Goal: Information Seeking & Learning: Learn about a topic

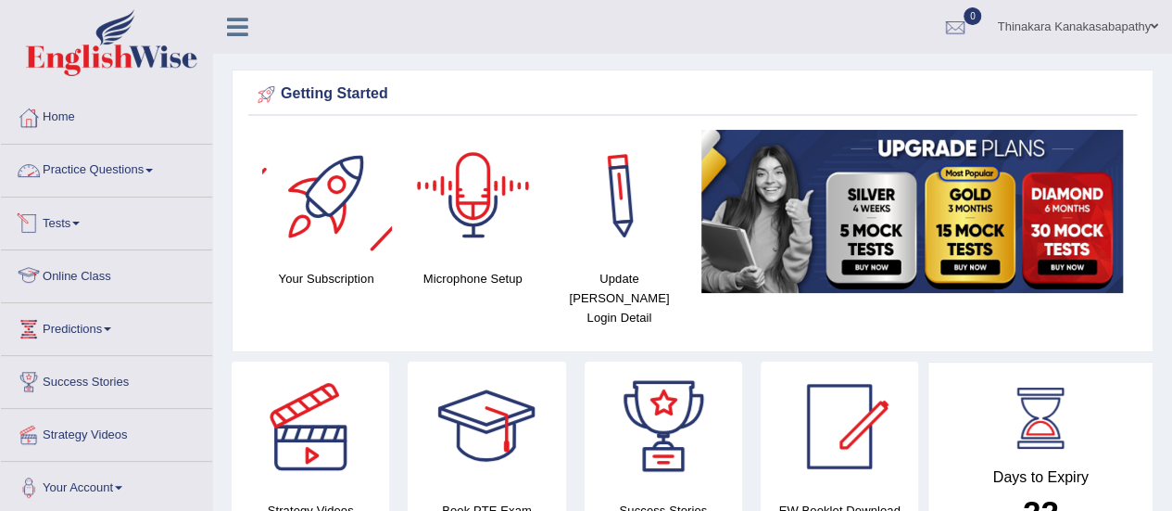
click at [117, 173] on link "Practice Questions" at bounding box center [106, 168] width 211 height 46
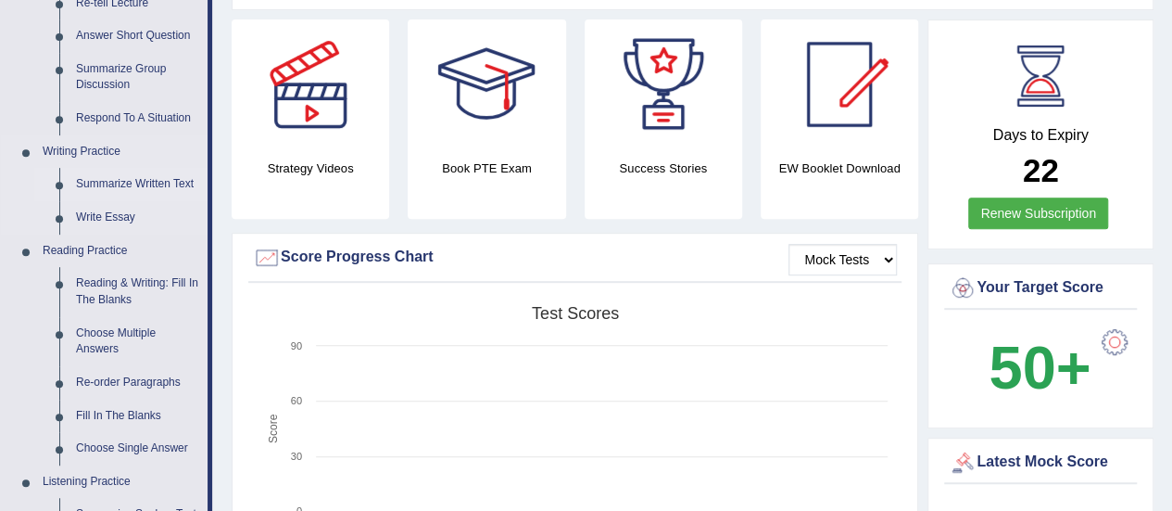
scroll to position [371, 0]
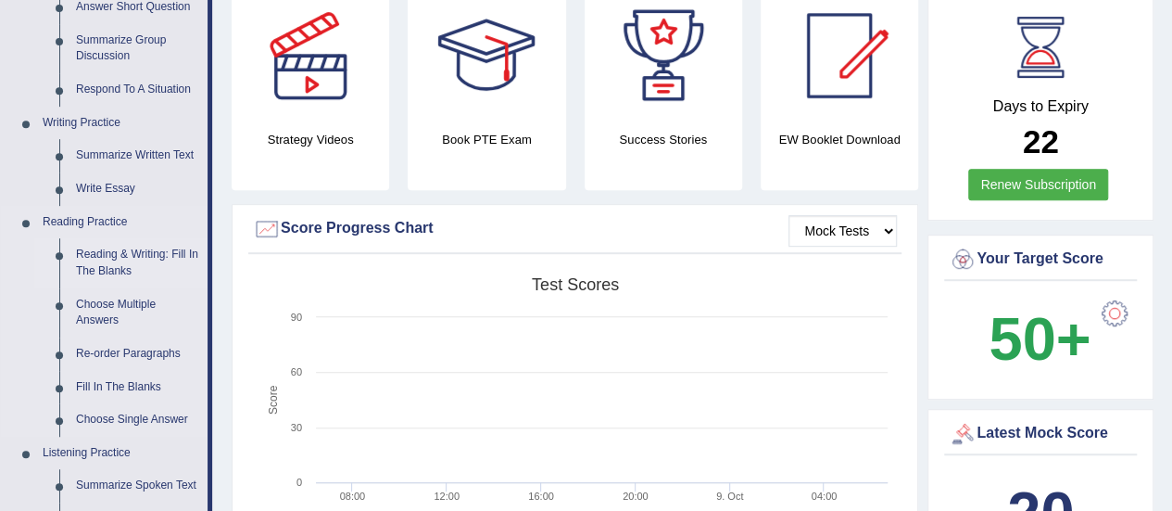
click at [127, 256] on link "Reading & Writing: Fill In The Blanks" at bounding box center [138, 262] width 140 height 49
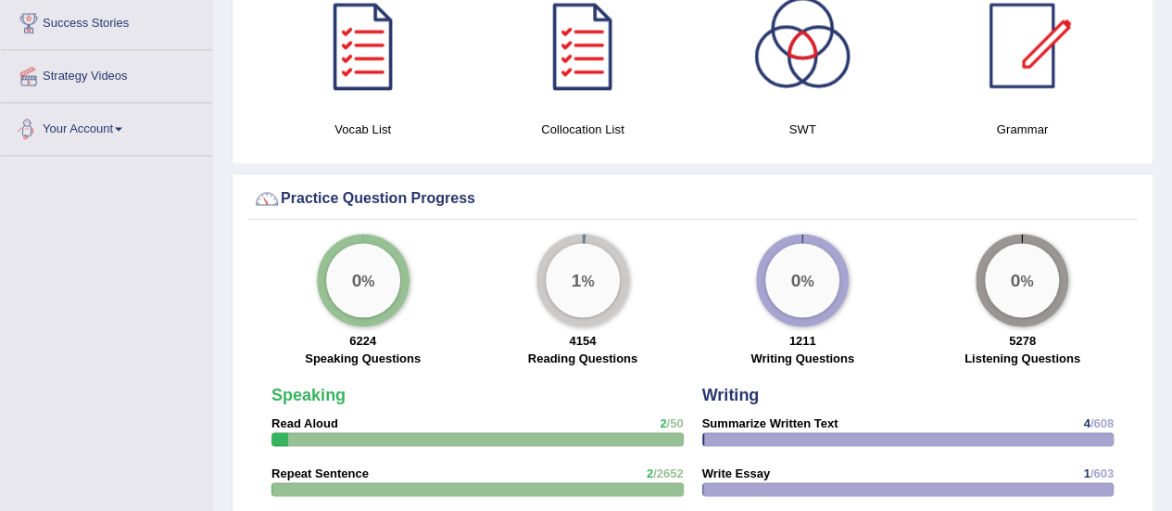
scroll to position [1161, 0]
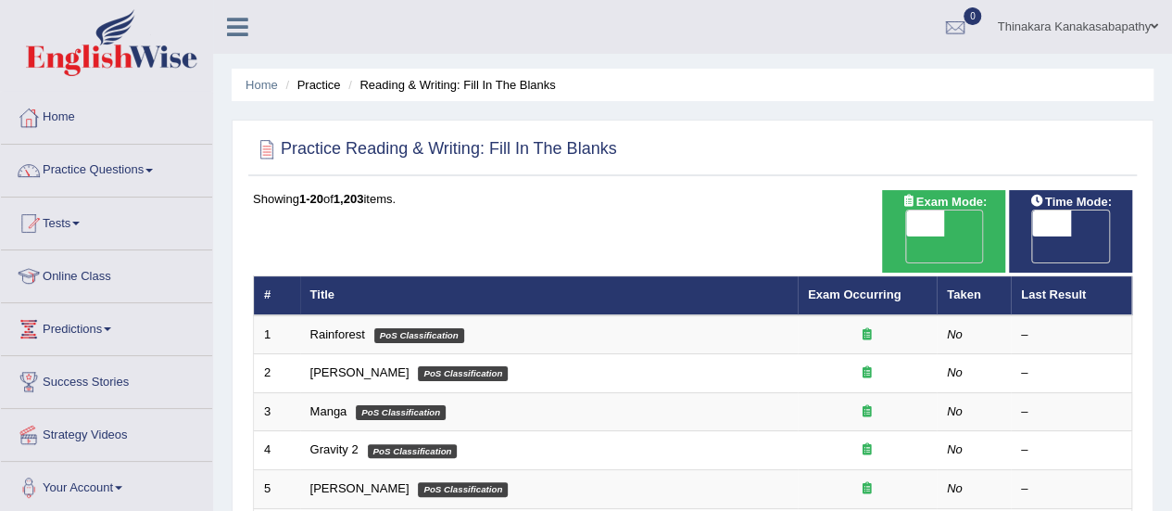
click at [1033, 236] on span "OFF" at bounding box center [1013, 249] width 39 height 26
checkbox input "true"
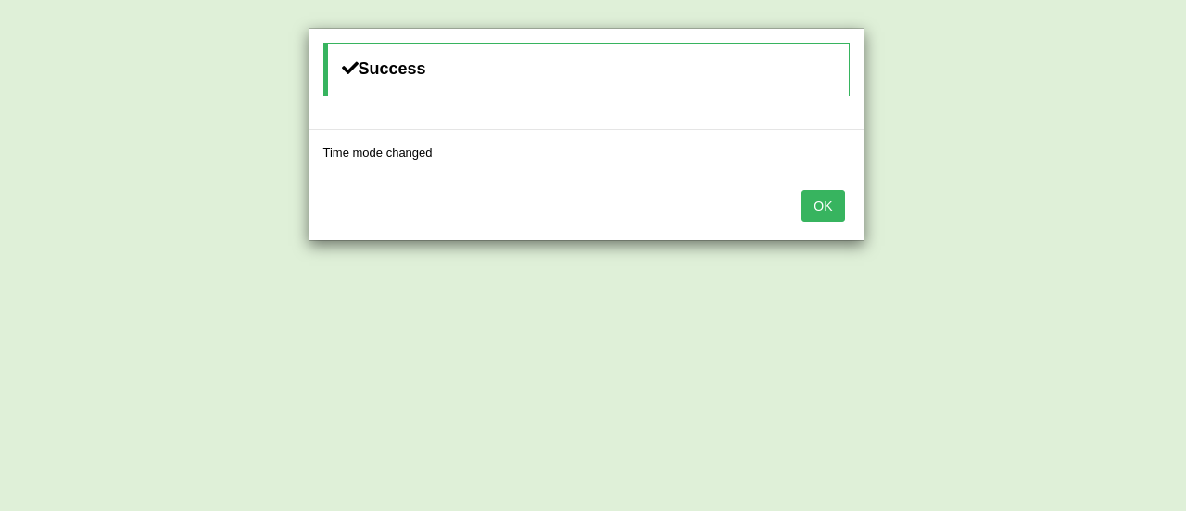
click at [825, 208] on button "OK" at bounding box center [823, 206] width 43 height 32
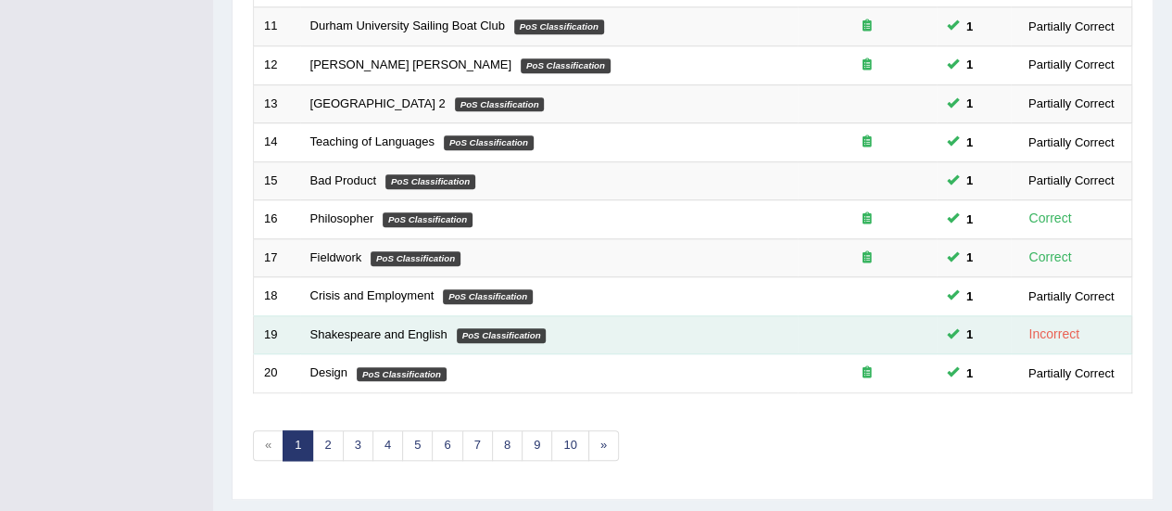
scroll to position [707, 0]
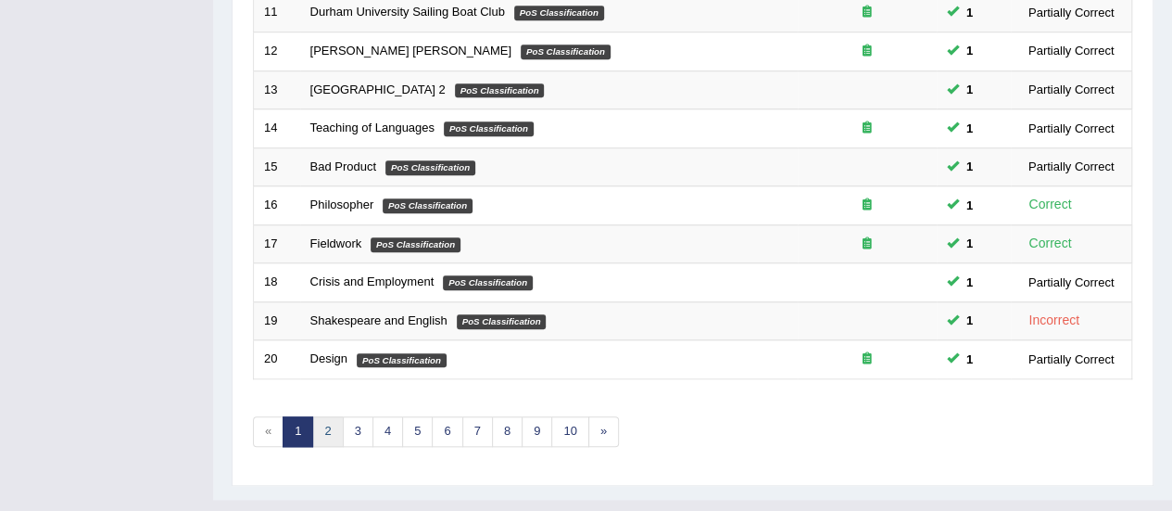
click at [326, 416] on link "2" at bounding box center [327, 431] width 31 height 31
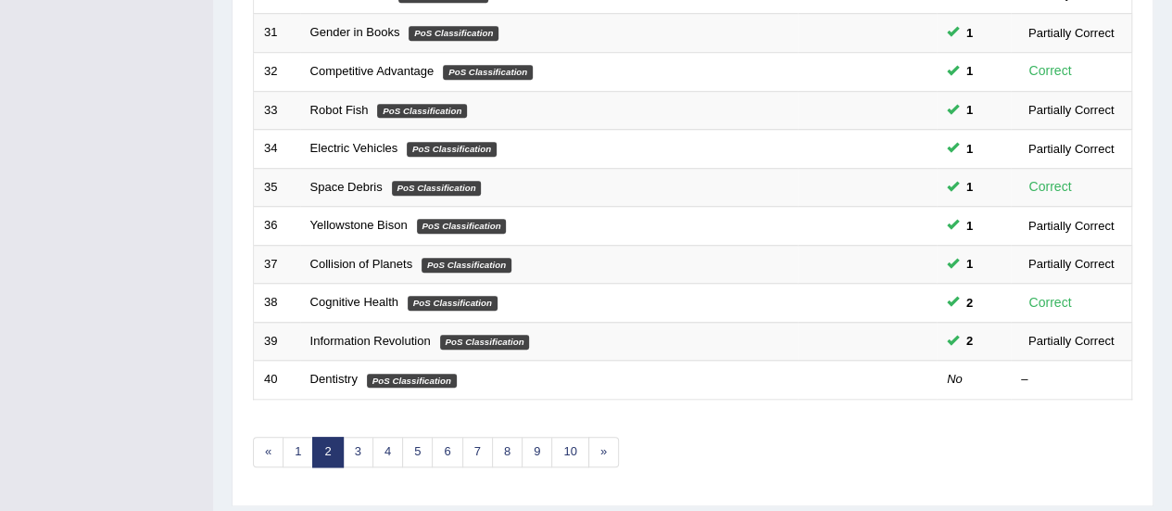
scroll to position [707, 0]
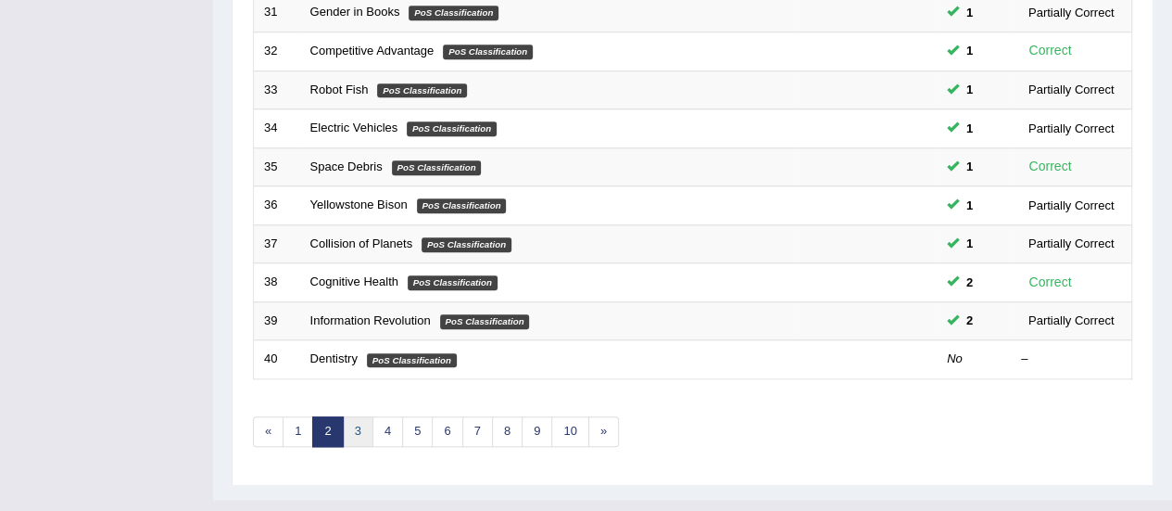
click at [363, 416] on link "3" at bounding box center [358, 431] width 31 height 31
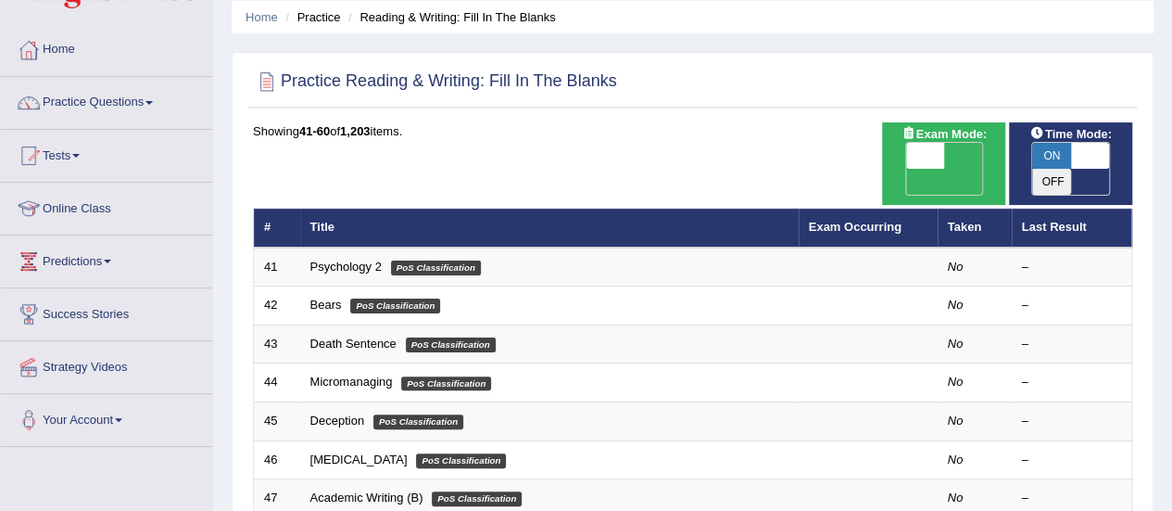
scroll to position [93, 0]
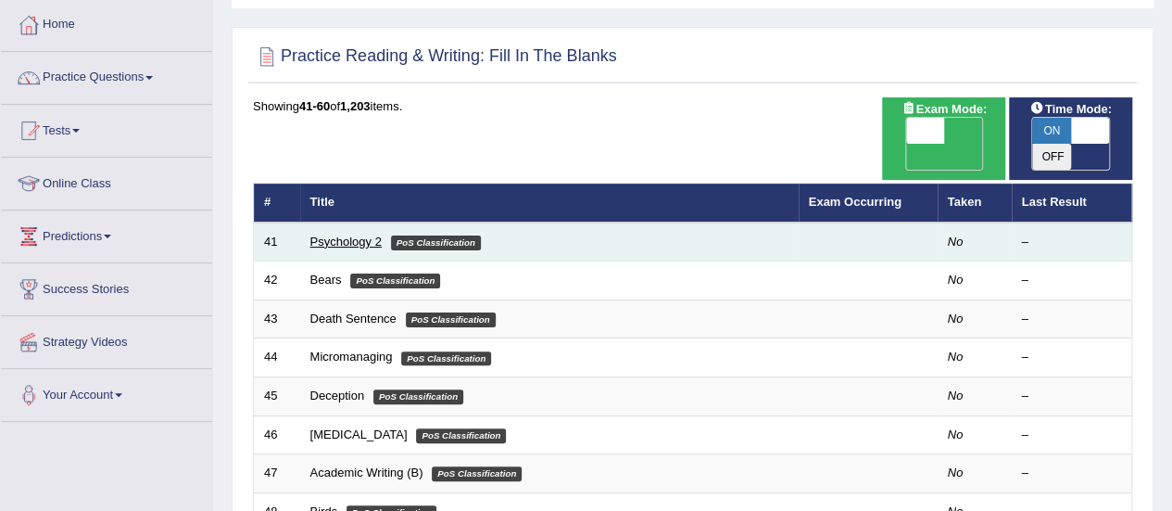
click at [369, 234] on link "Psychology 2" at bounding box center [345, 241] width 71 height 14
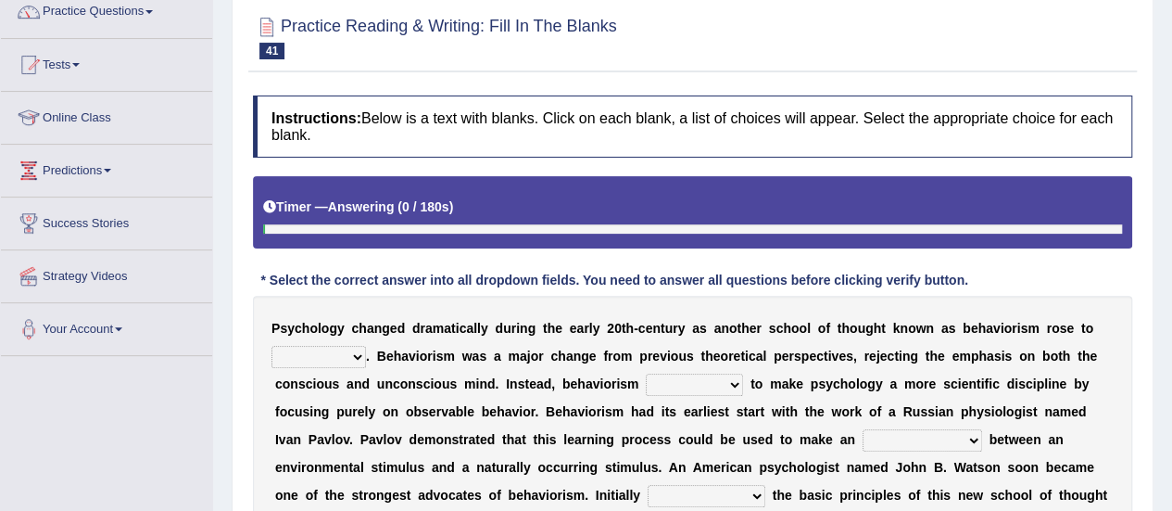
scroll to position [278, 0]
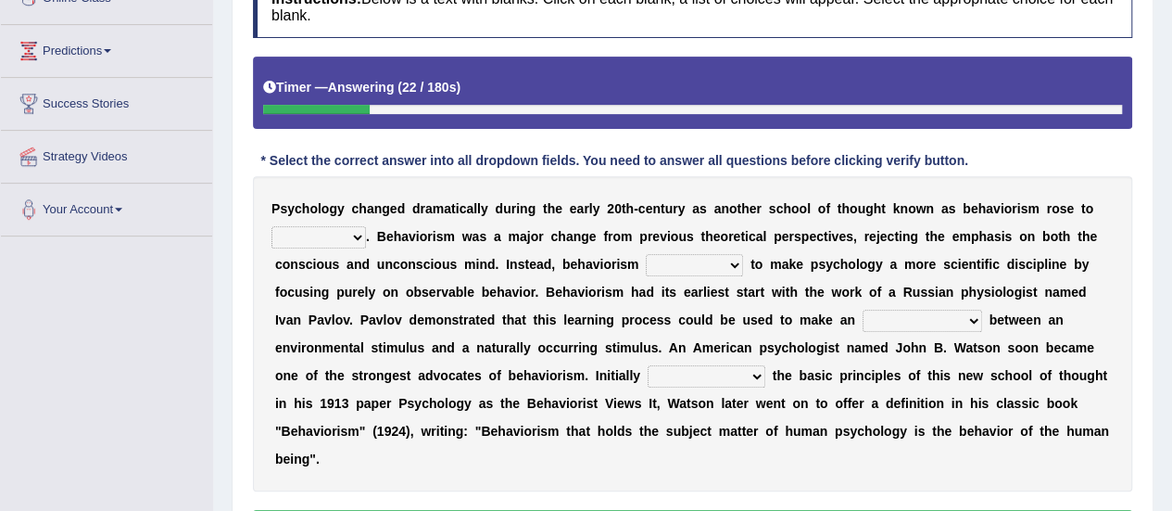
click at [315, 229] on select "dominance temptation challenge temper" at bounding box center [319, 237] width 95 height 22
select select "dominance"
click at [272, 226] on select "dominance temptation challenge temper" at bounding box center [319, 237] width 95 height 22
click at [680, 258] on select "reproached reproved strove rewove" at bounding box center [694, 265] width 97 height 22
select select "reproved"
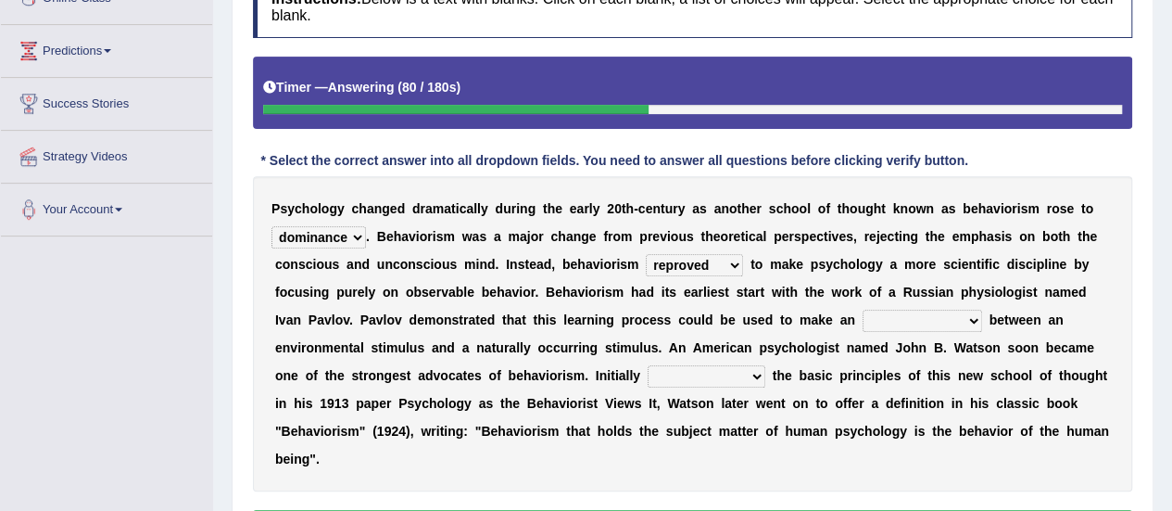
click at [646, 254] on select "reproached reproved strove rewove" at bounding box center [694, 265] width 97 height 22
click at [863, 320] on select "acclimatization association union combination" at bounding box center [923, 321] width 120 height 22
select select "association"
click at [863, 310] on select "acclimatization association union combination" at bounding box center [923, 321] width 120 height 22
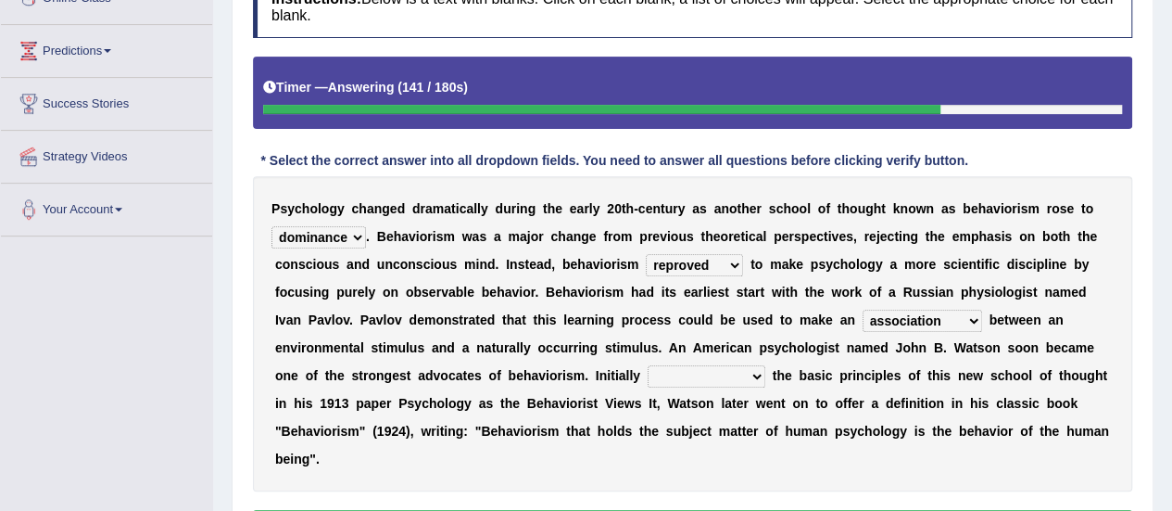
click at [648, 374] on select "questioning foreshortening unburdening outlining" at bounding box center [707, 376] width 118 height 22
click at [626, 360] on div "P s y c h o l o g y c h a n g e d d r a m a t i c a l l y d u r i n g t h e e a…" at bounding box center [692, 333] width 879 height 315
click at [648, 375] on select "questioning foreshortening unburdening outlining" at bounding box center [707, 376] width 118 height 22
click at [943, 364] on div "P s y c h o l o g y c h a n g e d d r a m a t i c a l l y d u r i n g t h e e a…" at bounding box center [692, 333] width 879 height 315
click at [648, 365] on select "questioning foreshortening unburdening outlining" at bounding box center [707, 376] width 118 height 22
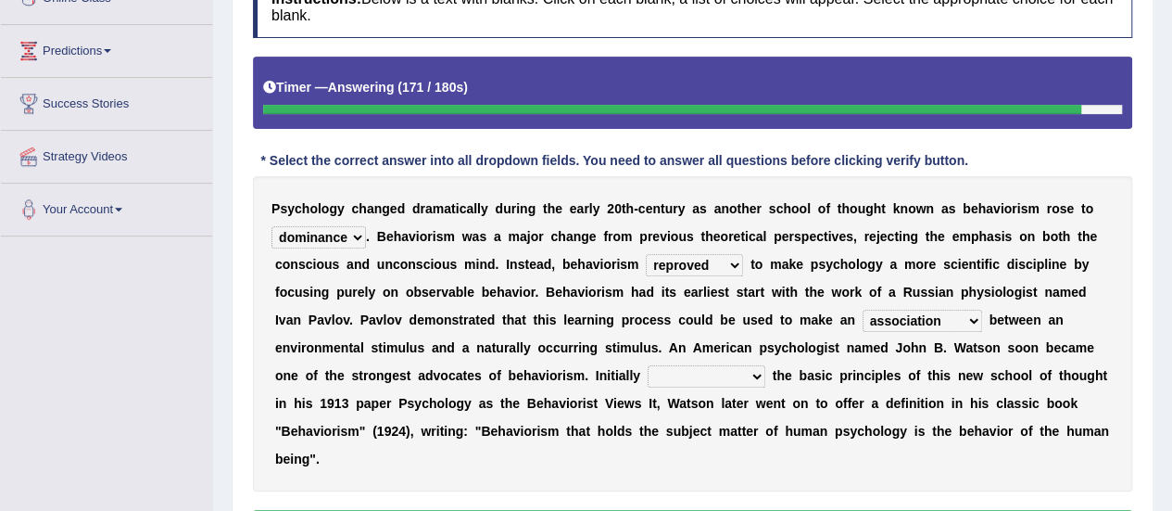
select select "outlining"
click at [648, 365] on select "questioning foreshortening unburdening outlining" at bounding box center [707, 376] width 118 height 22
click at [648, 377] on select "questioning foreshortening unburdening outlining" at bounding box center [707, 376] width 118 height 22
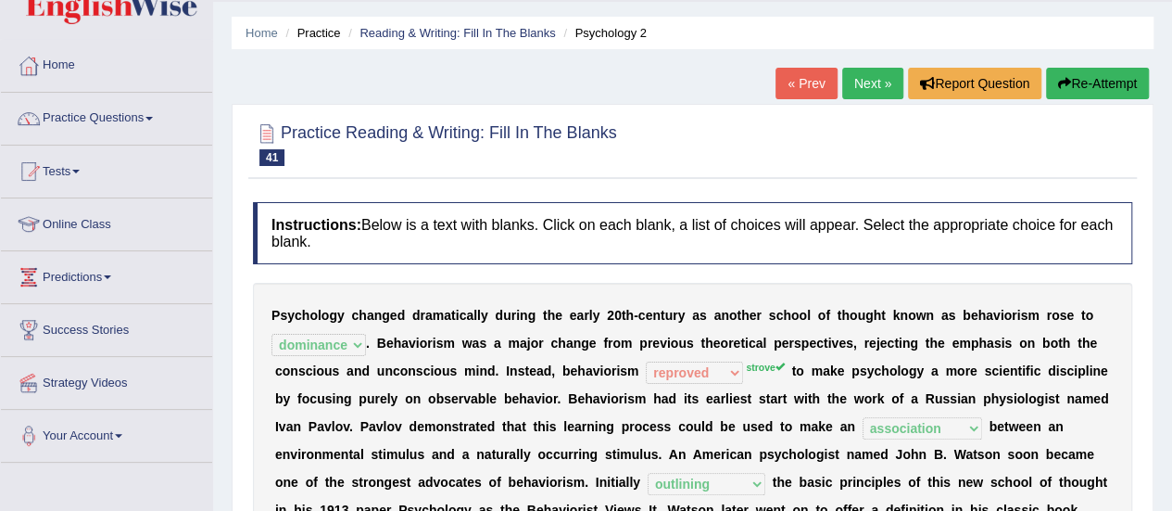
scroll to position [0, 0]
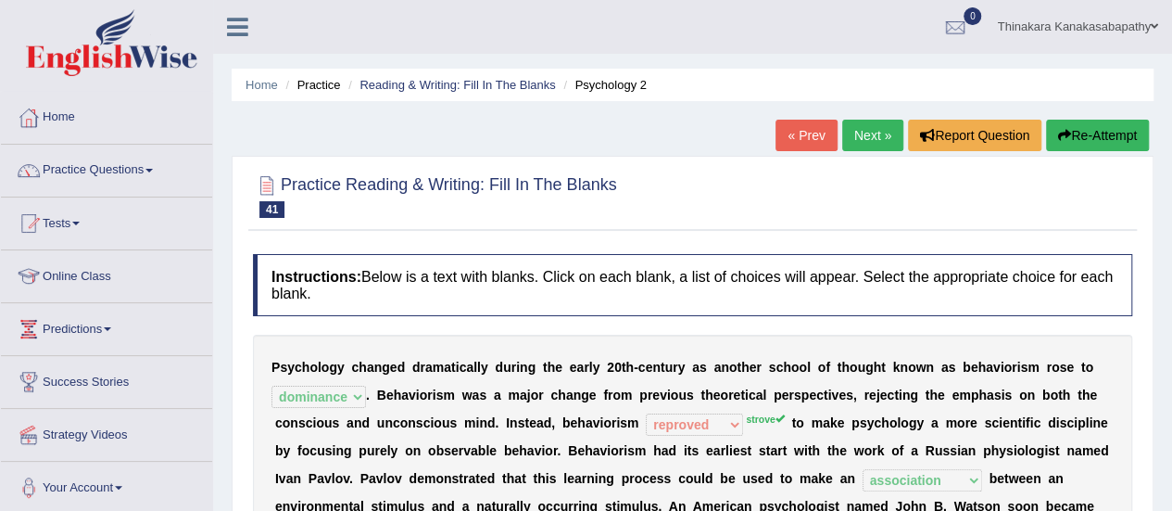
click at [873, 133] on link "Next »" at bounding box center [872, 136] width 61 height 32
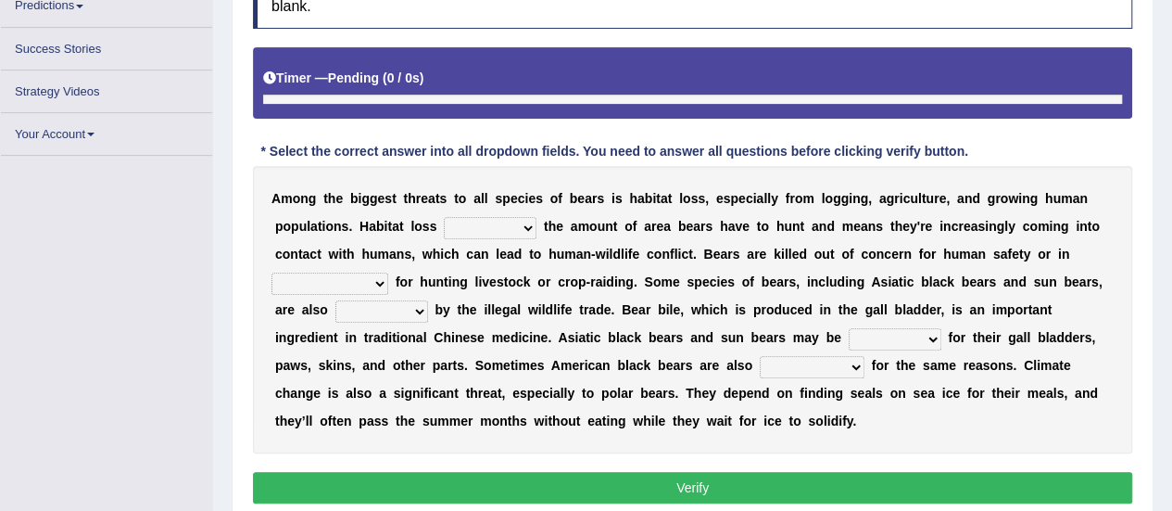
scroll to position [322, 0]
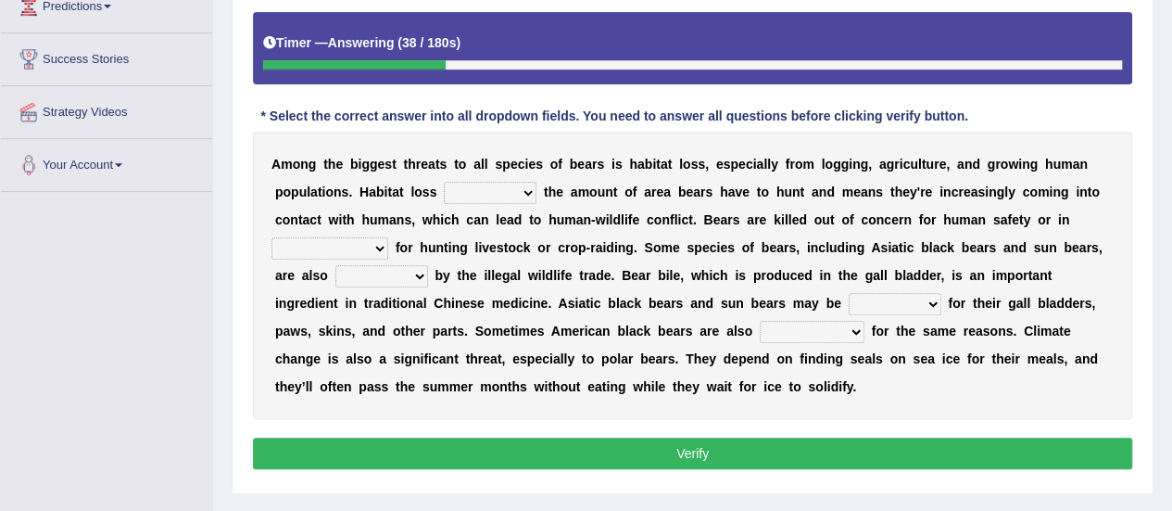
click at [444, 193] on select "increases reduces complies interacts" at bounding box center [490, 193] width 93 height 22
click at [444, 182] on select "increases reduces complies interacts" at bounding box center [490, 193] width 93 height 22
click at [444, 187] on select "increases reduces complies interacts" at bounding box center [490, 193] width 93 height 22
select select "reduces"
click at [444, 182] on select "increases reduces complies interacts" at bounding box center [490, 193] width 93 height 22
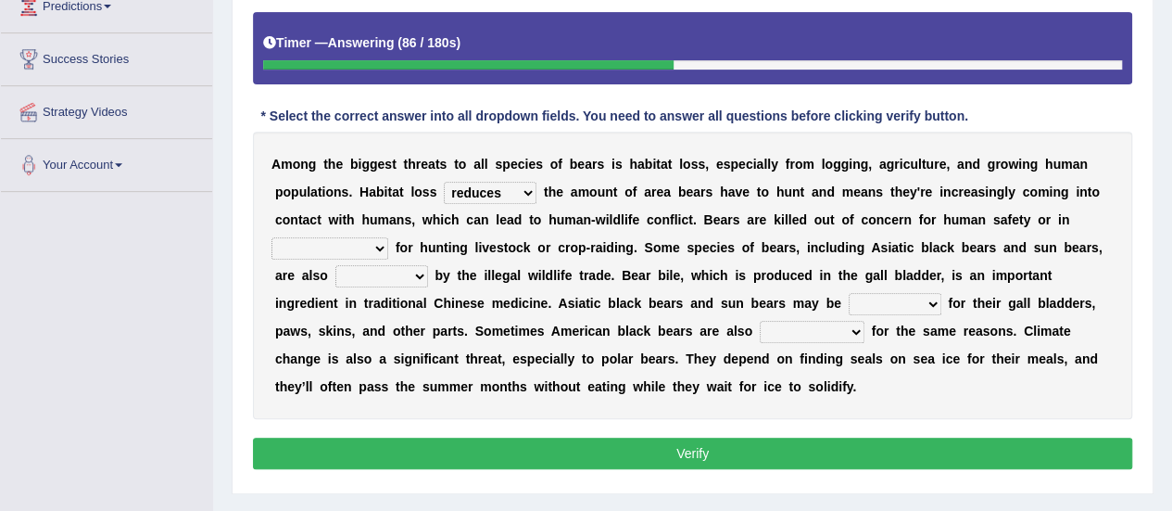
click at [388, 237] on select "coalition retaliation appreciation disinformation" at bounding box center [330, 248] width 117 height 22
select select "appreciation"
click at [388, 237] on select "coalition retaliation appreciation disinformation" at bounding box center [330, 248] width 117 height 22
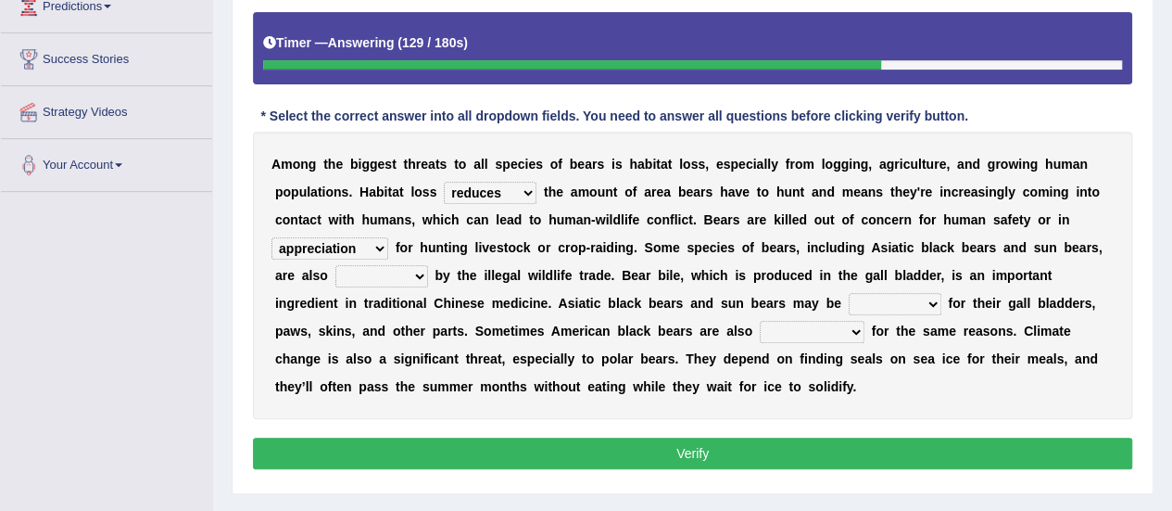
click at [428, 265] on select "protected prohibited fattened threatened" at bounding box center [381, 276] width 93 height 22
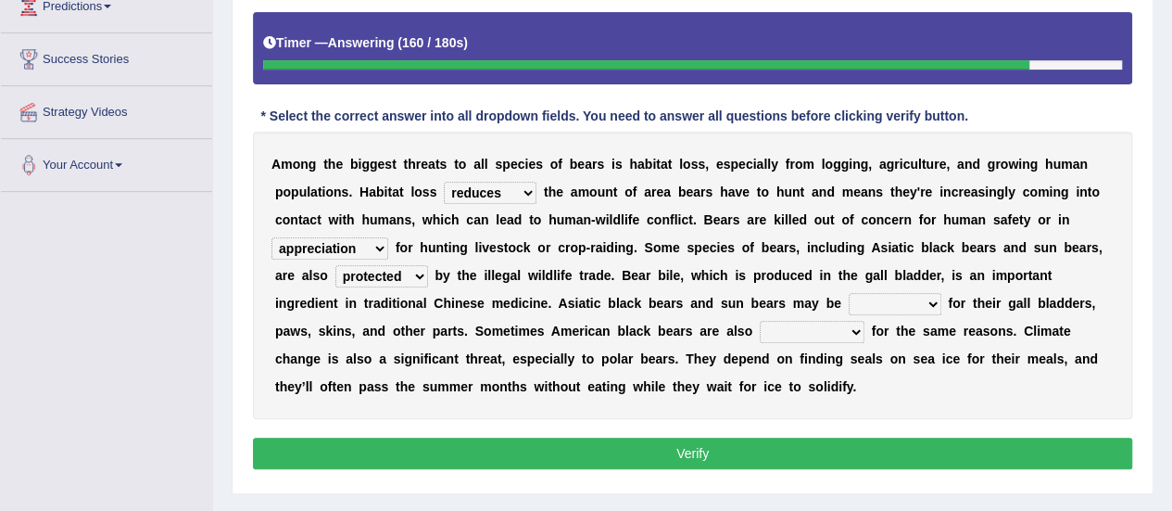
select select "threatened"
click at [428, 265] on select "protected prohibited fattened threatened" at bounding box center [381, 276] width 93 height 22
click at [849, 299] on select "poached squelched coached blenched" at bounding box center [895, 304] width 93 height 22
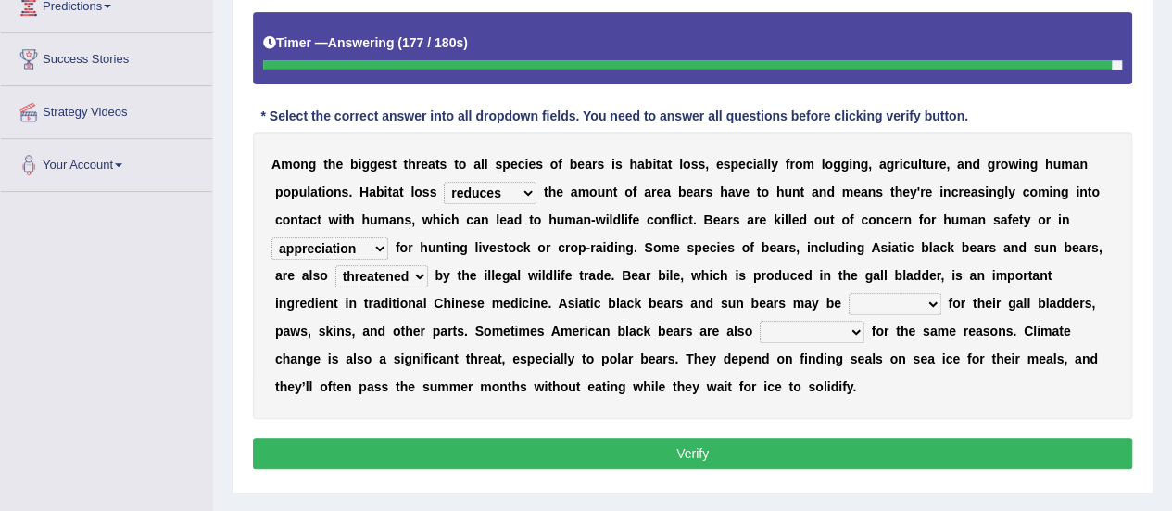
select select "poached"
click at [849, 293] on select "poached squelched coached blenched" at bounding box center [895, 304] width 93 height 22
click at [849, 299] on select "poached squelched coached blenched" at bounding box center [895, 304] width 93 height 22
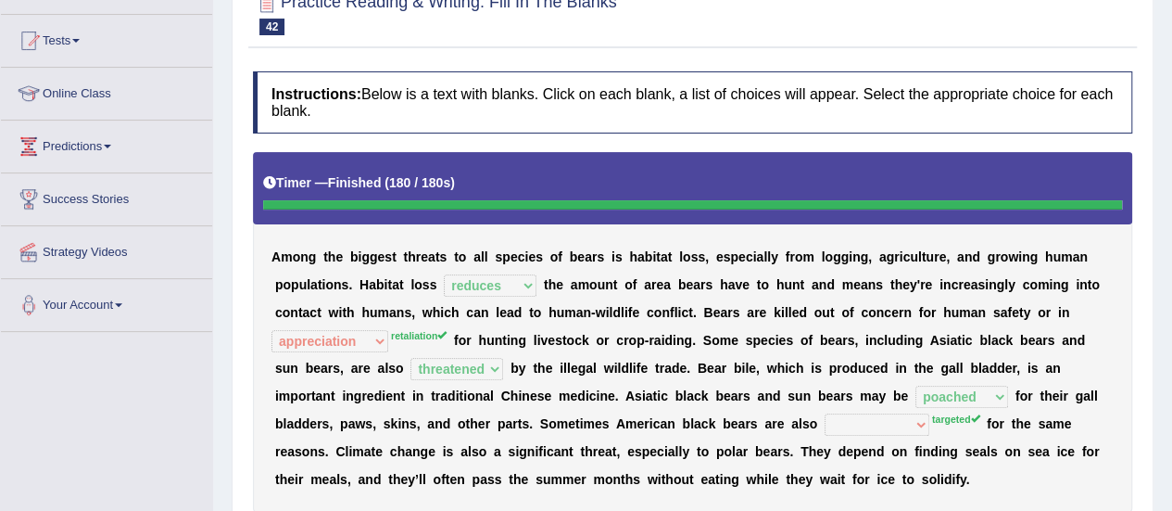
scroll to position [44, 0]
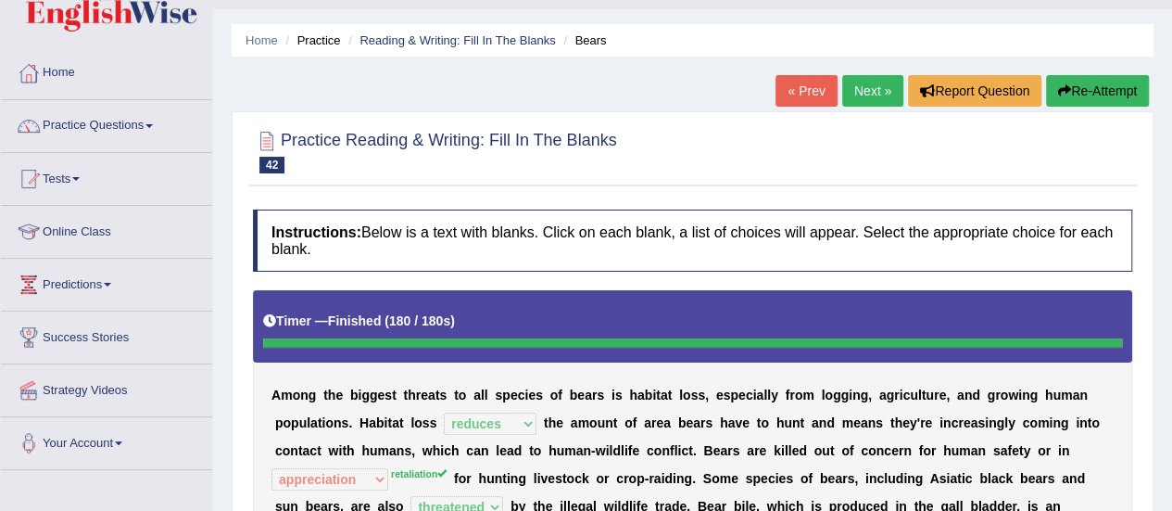
click at [1122, 95] on button "Re-Attempt" at bounding box center [1097, 91] width 103 height 32
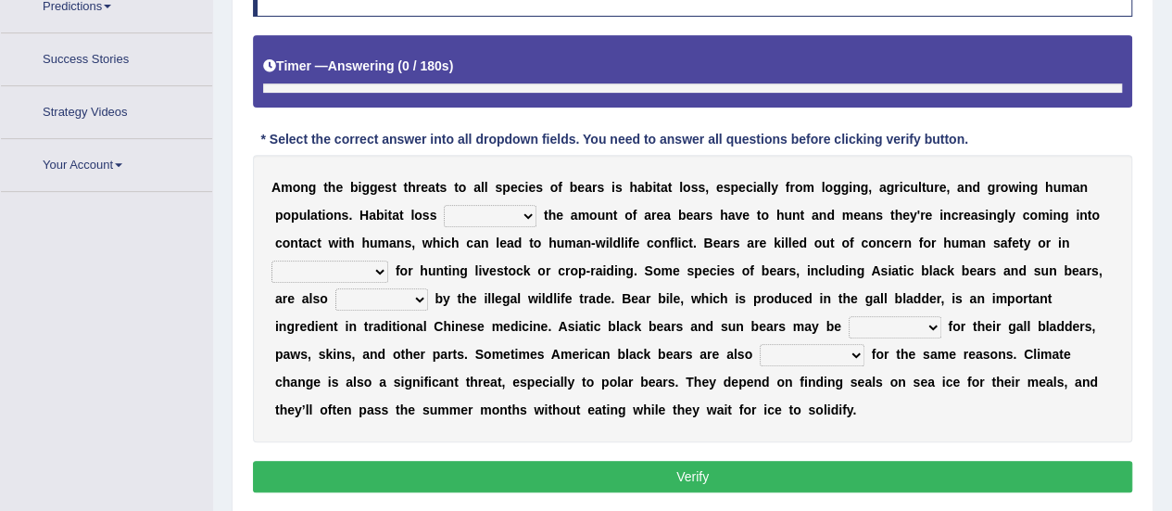
scroll to position [376, 0]
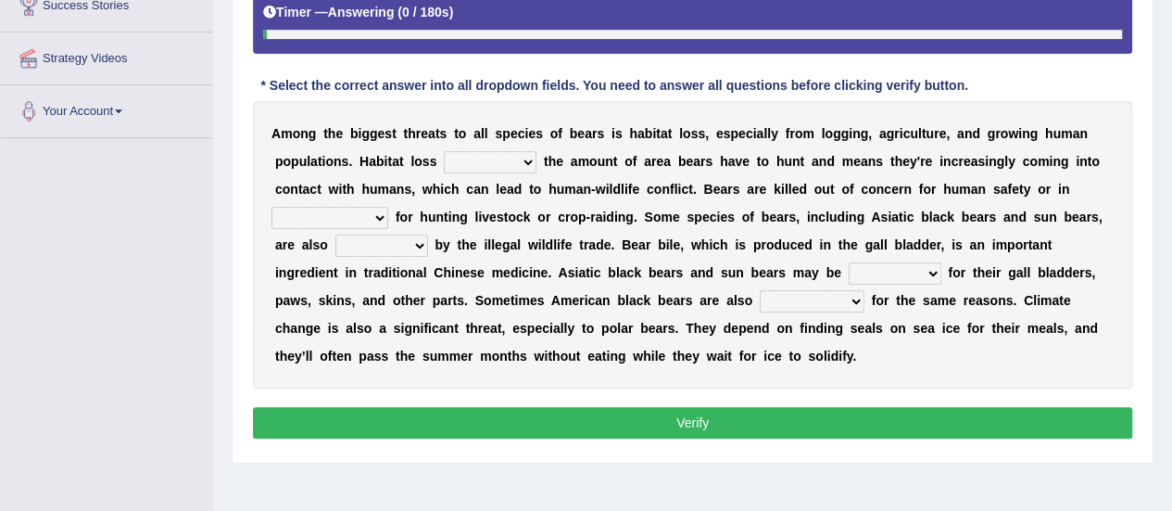
click at [760, 290] on select "begot foreseen encountered targeted" at bounding box center [812, 301] width 105 height 22
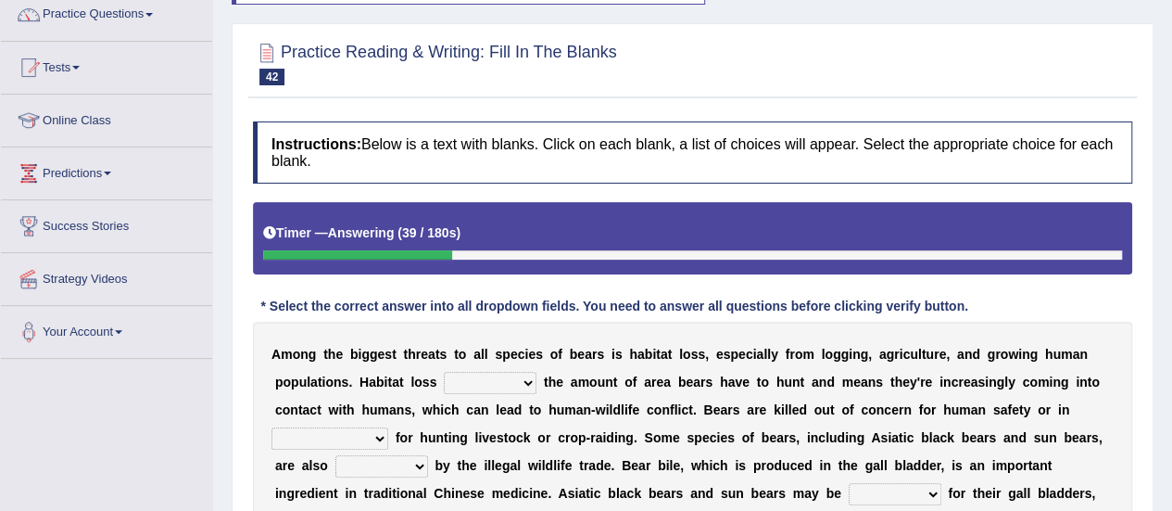
scroll to position [0, 0]
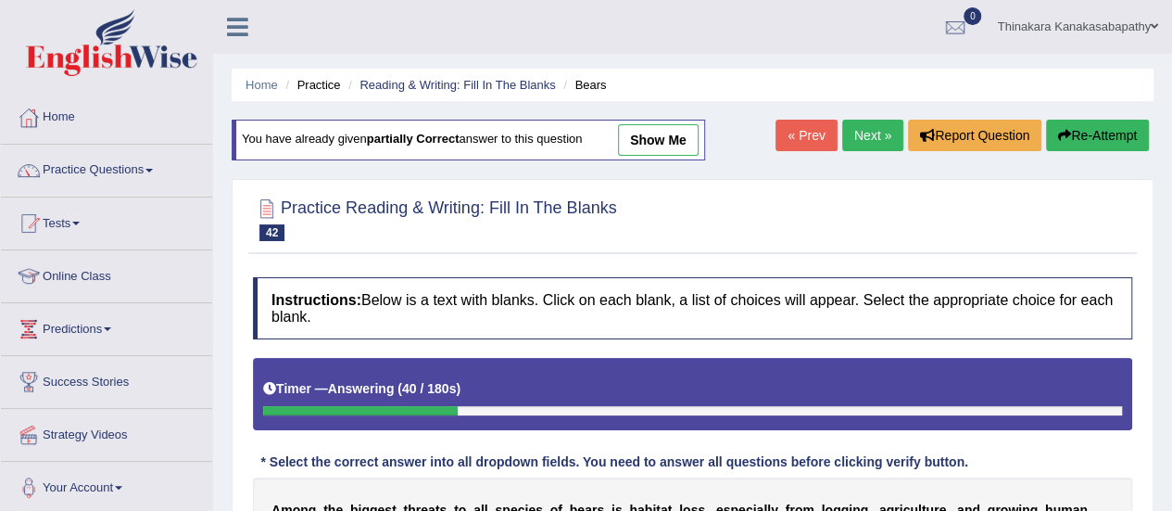
click at [862, 144] on link "Next »" at bounding box center [872, 136] width 61 height 32
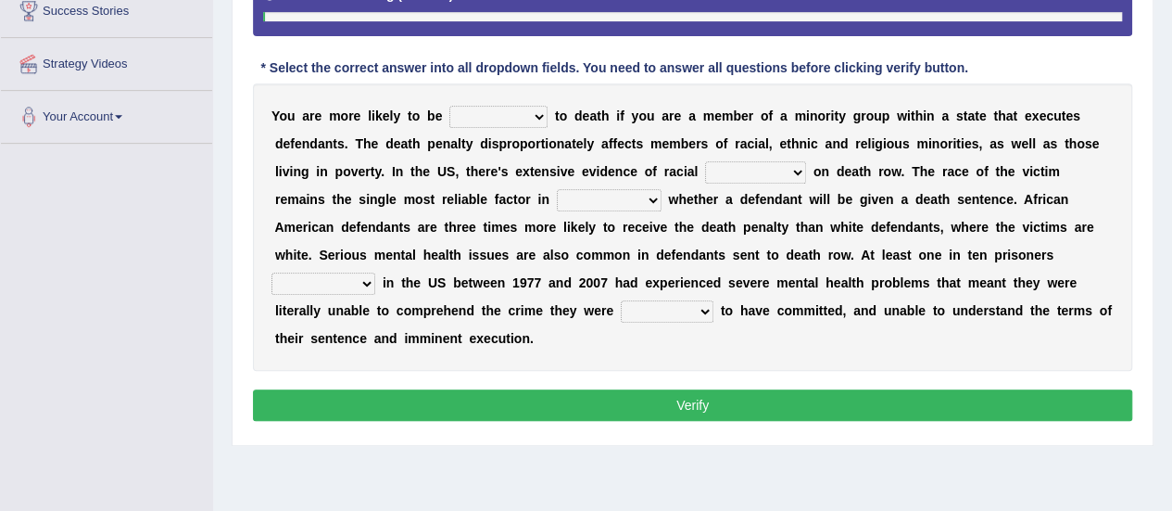
scroll to position [342, 0]
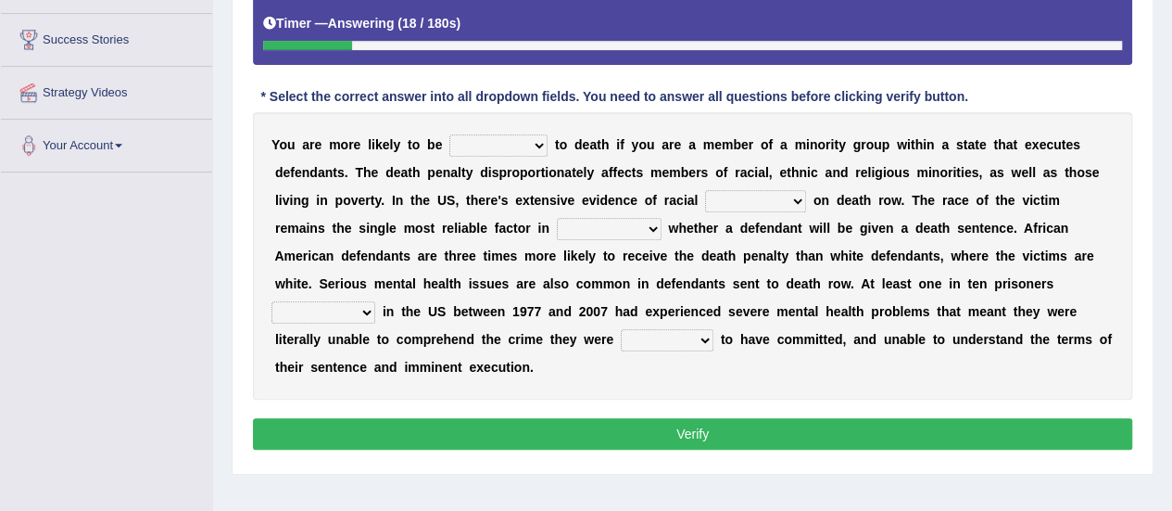
click at [522, 149] on select "penalized blamed complained sentenced" at bounding box center [498, 145] width 98 height 22
click at [688, 194] on b "a" at bounding box center [691, 200] width 7 height 15
click at [526, 147] on select "penalized blamed complained sentenced" at bounding box center [498, 145] width 98 height 22
click at [449, 134] on select "penalized blamed complained sentenced" at bounding box center [498, 145] width 98 height 22
click at [519, 148] on select "penalized blamed complained sentenced" at bounding box center [498, 145] width 98 height 22
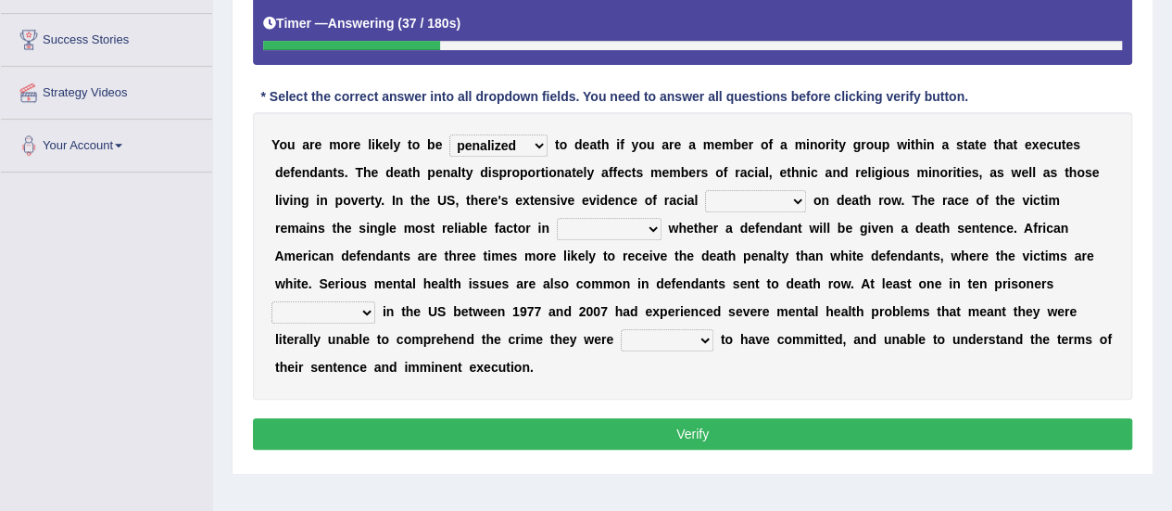
click at [449, 134] on select "penalized blamed complained sentenced" at bounding box center [498, 145] width 98 height 22
click at [512, 142] on select "penalized blamed complained sentenced" at bounding box center [498, 145] width 98 height 22
select select "penalized"
click at [449, 134] on select "penalized blamed complained sentenced" at bounding box center [498, 145] width 98 height 22
click at [705, 194] on select "bias equality appearance background" at bounding box center [755, 201] width 101 height 22
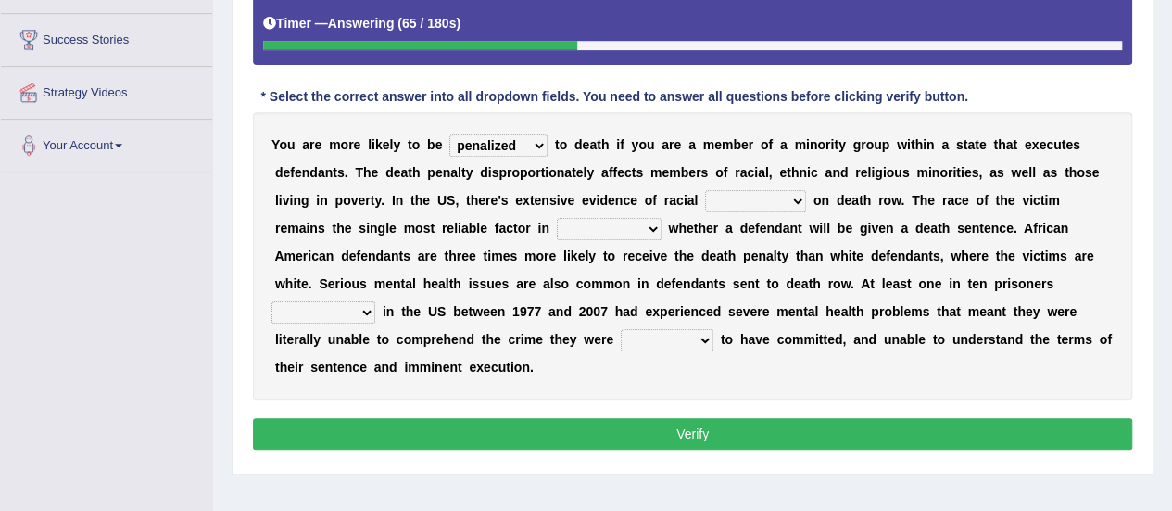
select select "bias"
click at [705, 190] on select "bias equality appearance background" at bounding box center [755, 201] width 101 height 22
click at [557, 225] on select "determining adjoining undermining examining" at bounding box center [609, 229] width 105 height 22
select select "determining"
click at [557, 218] on select "determining adjoining undermining examining" at bounding box center [609, 229] width 105 height 22
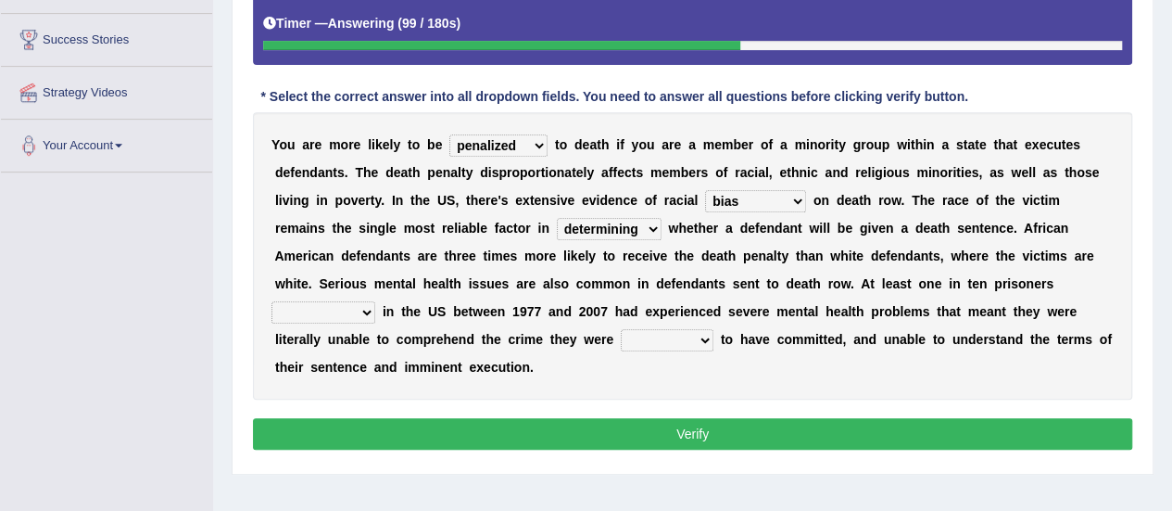
click at [557, 232] on select "determining adjoining undermining examining" at bounding box center [609, 229] width 105 height 22
click at [557, 228] on select "determining adjoining undermining examining" at bounding box center [609, 229] width 105 height 22
click at [557, 232] on select "determining adjoining undermining examining" at bounding box center [609, 229] width 105 height 22
click at [375, 301] on select "electrocuted persecuted executed captured" at bounding box center [324, 312] width 104 height 22
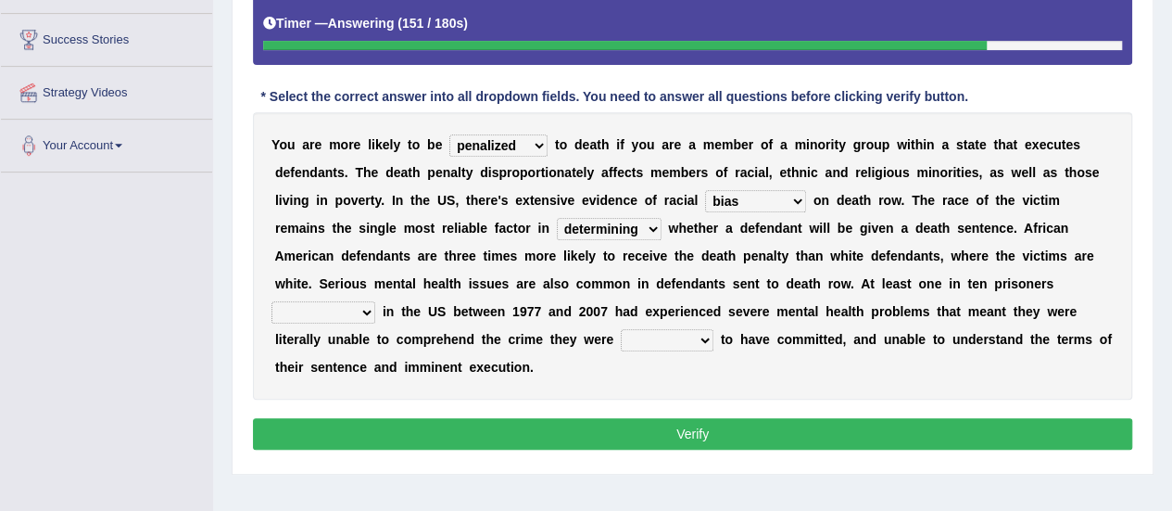
select select "persecuted"
click at [375, 301] on select "electrocuted persecuted executed captured" at bounding box center [324, 312] width 104 height 22
click at [714, 329] on select "alleged acclaimed persuaded claimed" at bounding box center [667, 340] width 93 height 22
select select "alleged"
click at [714, 329] on select "alleged acclaimed persuaded claimed" at bounding box center [667, 340] width 93 height 22
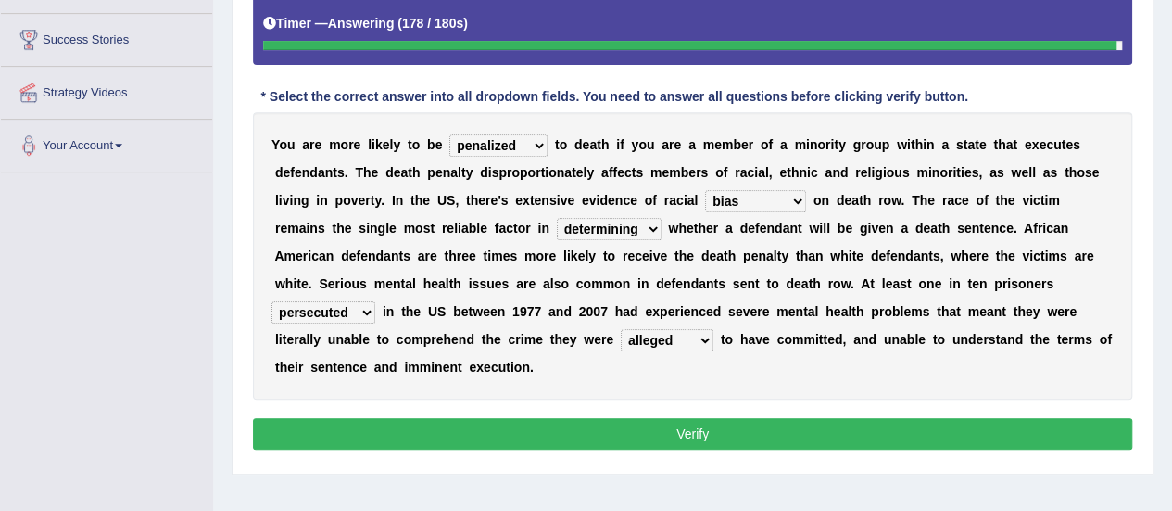
click at [719, 418] on button "Verify" at bounding box center [692, 434] width 879 height 32
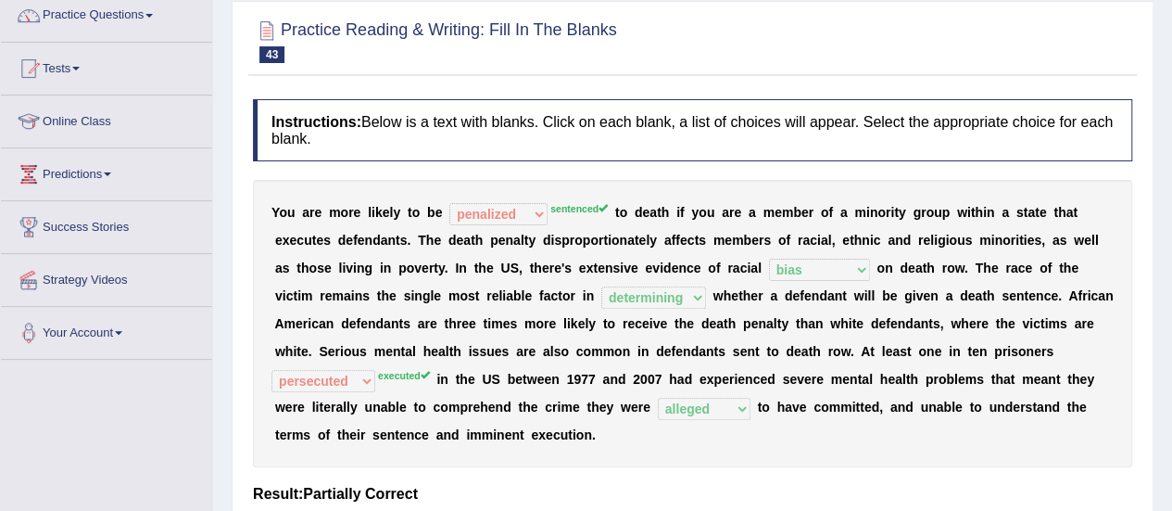
scroll to position [0, 0]
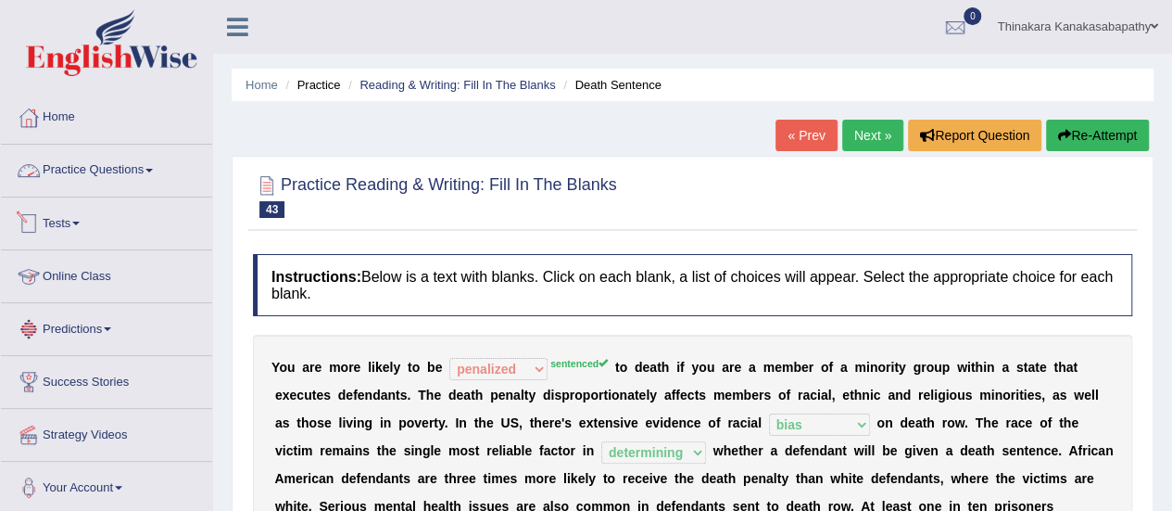
click at [106, 171] on link "Practice Questions" at bounding box center [106, 168] width 211 height 46
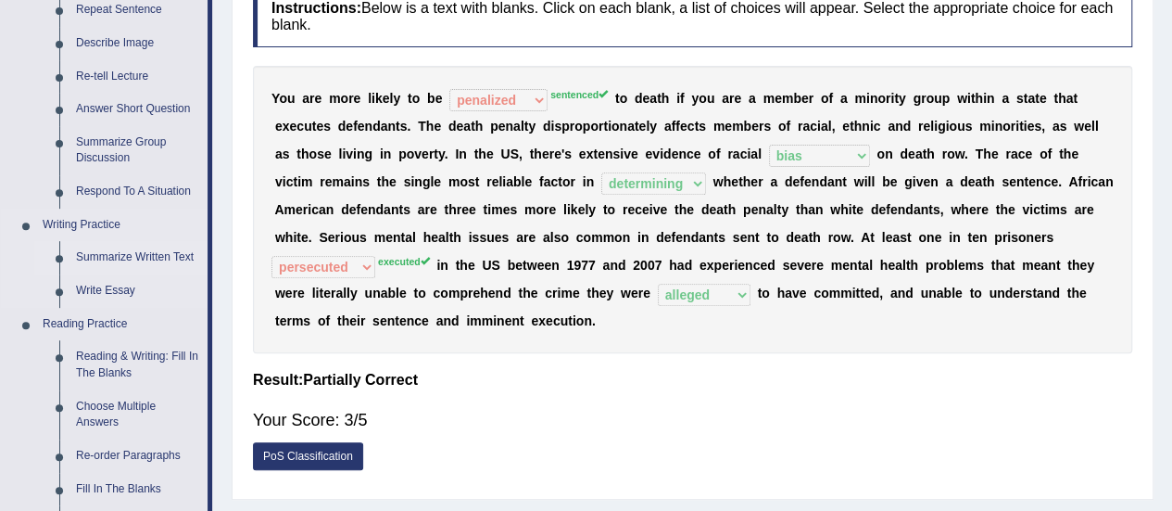
scroll to position [278, 0]
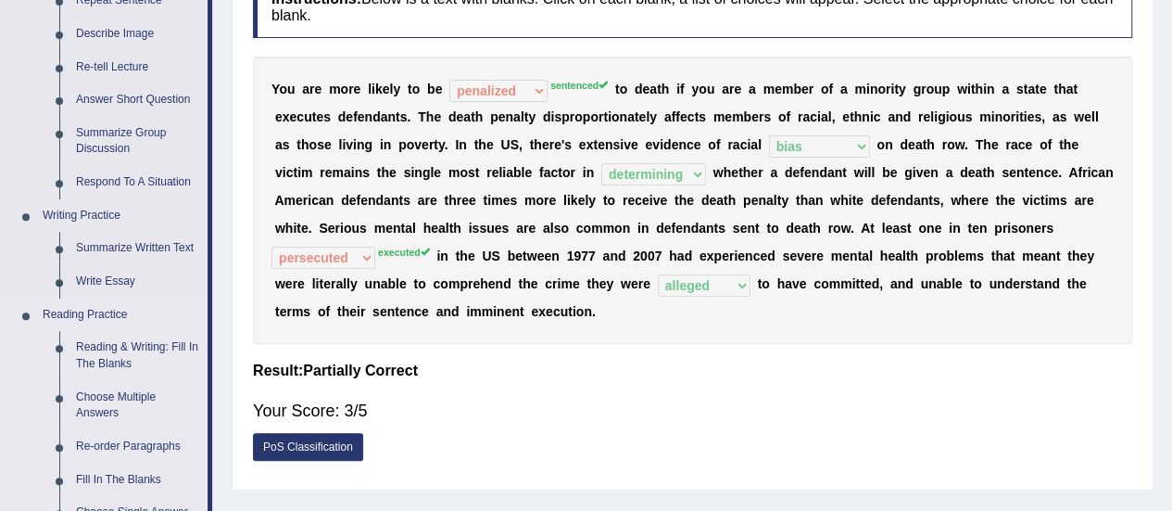
click at [107, 349] on link "Reading & Writing: Fill In The Blanks" at bounding box center [138, 355] width 140 height 49
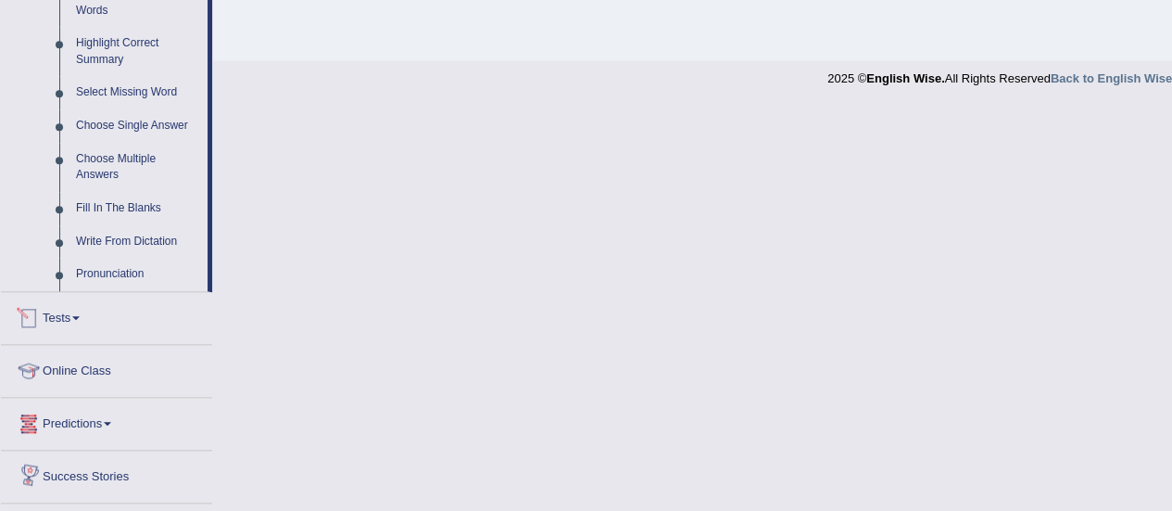
scroll to position [801, 0]
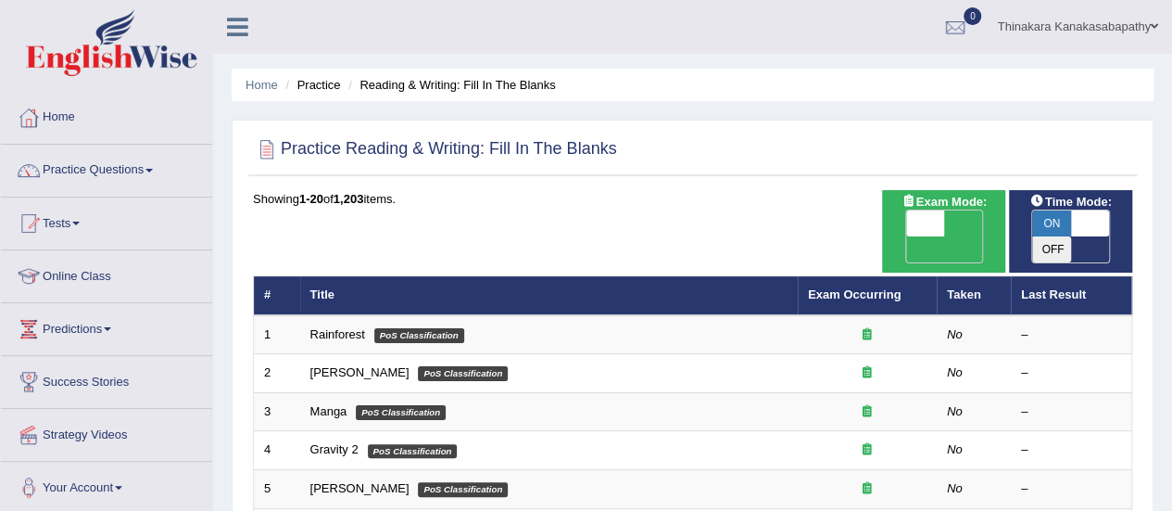
click at [1086, 220] on span at bounding box center [1090, 223] width 39 height 26
checkbox input "false"
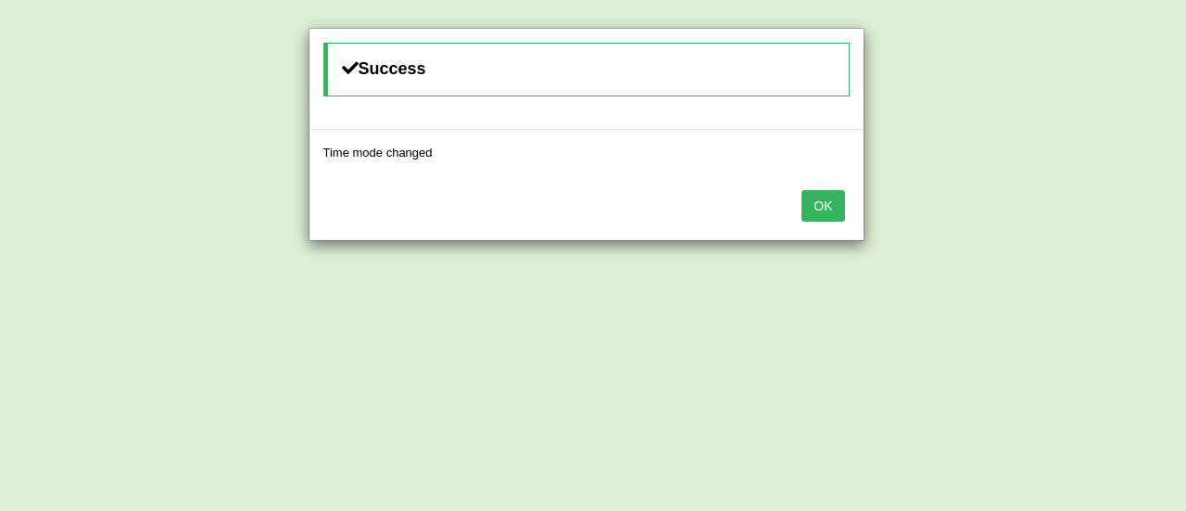
click at [826, 201] on button "OK" at bounding box center [823, 206] width 43 height 32
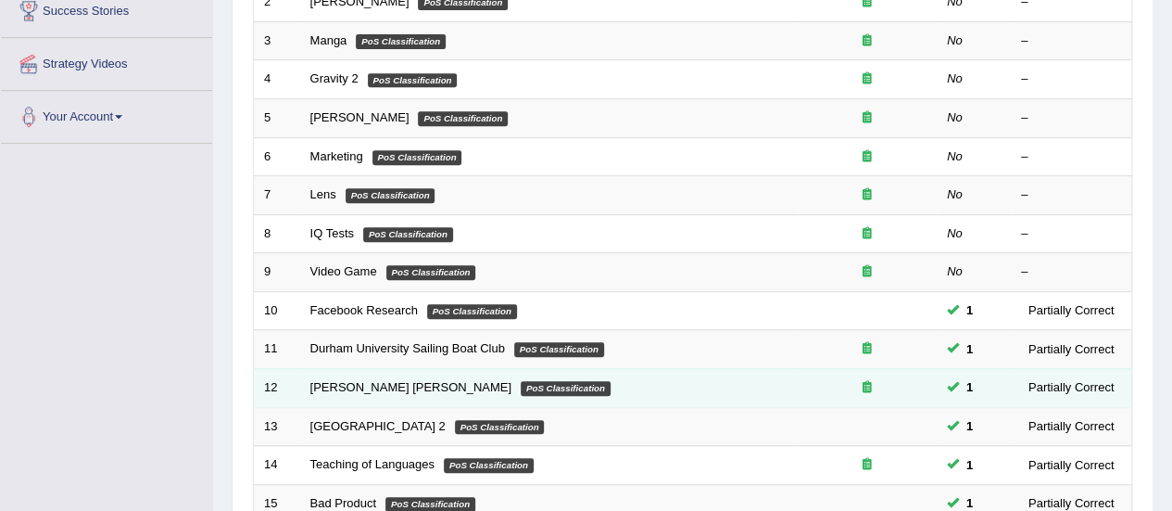
scroll to position [707, 0]
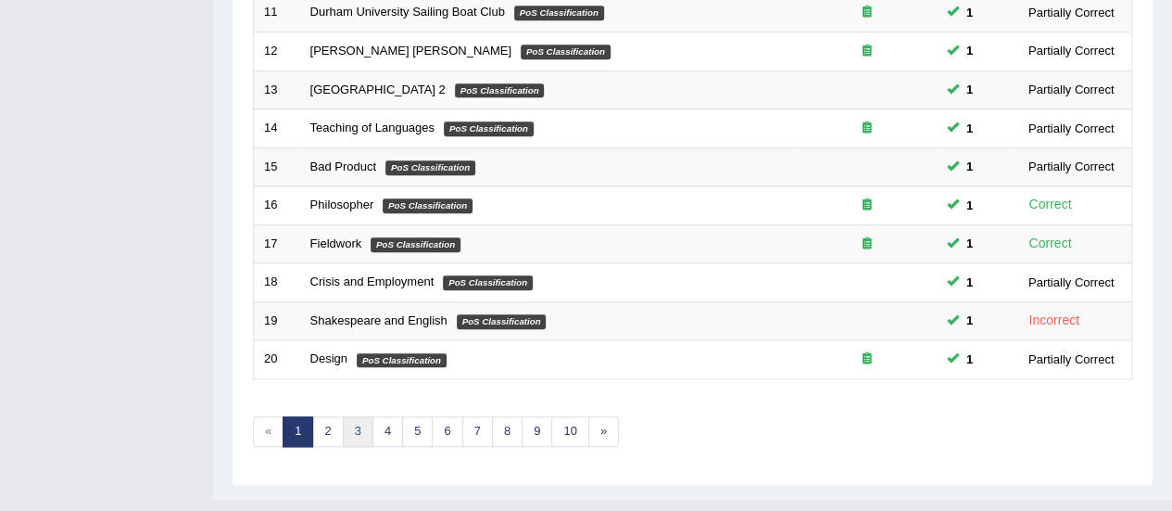
click at [358, 416] on link "3" at bounding box center [358, 431] width 31 height 31
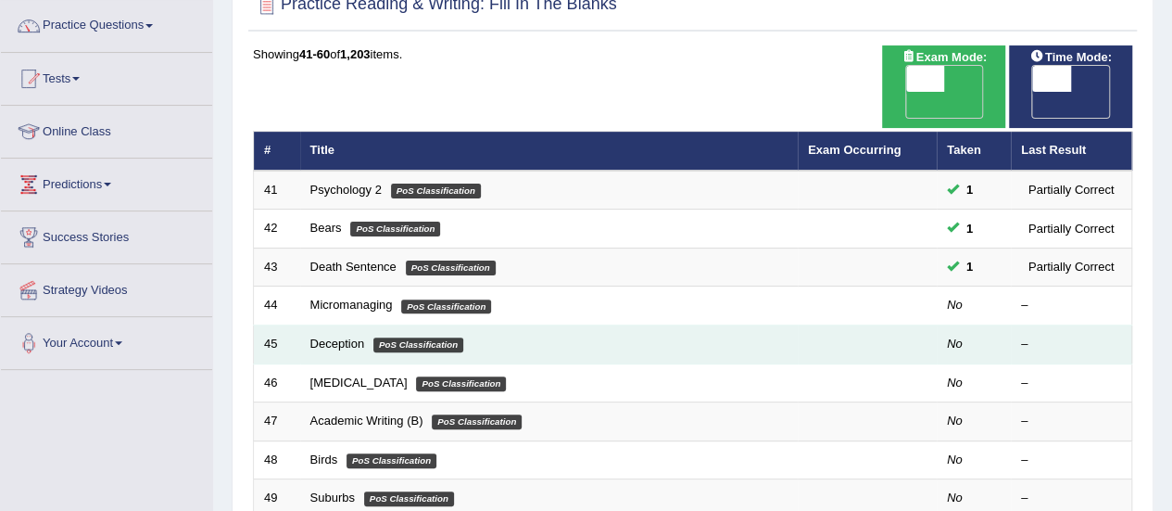
scroll to position [185, 0]
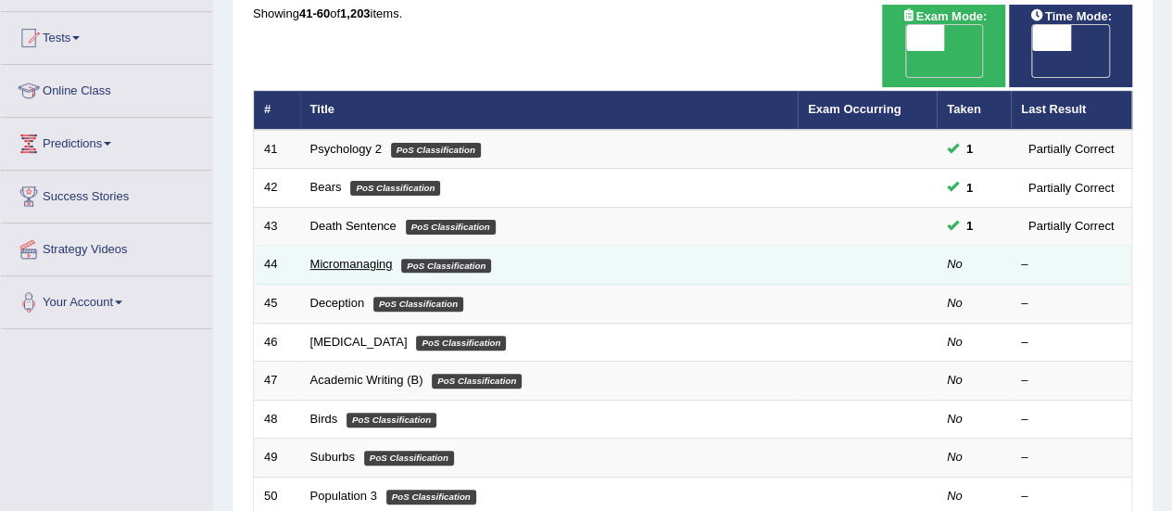
click at [335, 257] on link "Micromanaging" at bounding box center [351, 264] width 82 height 14
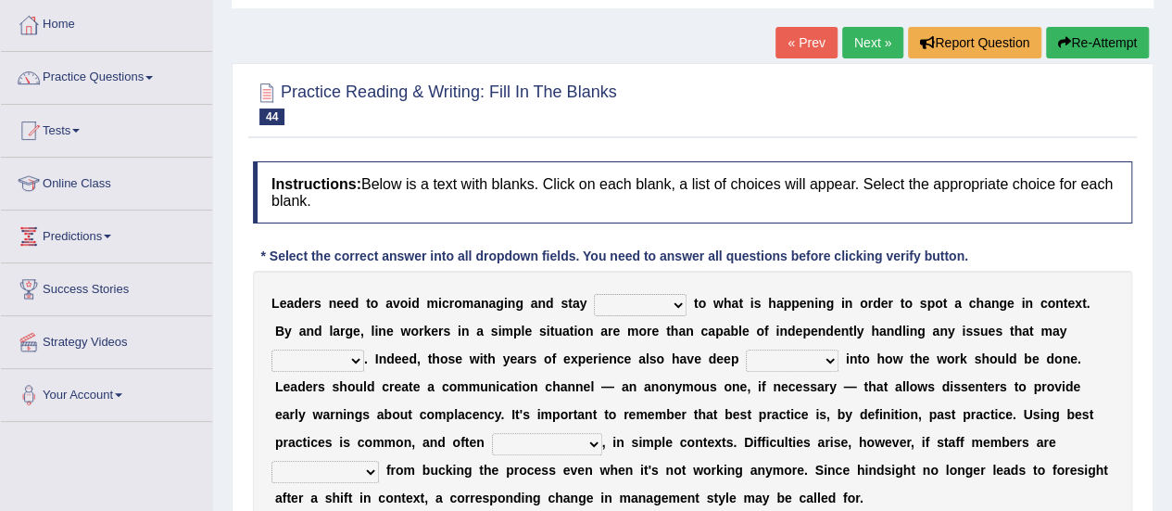
scroll to position [185, 0]
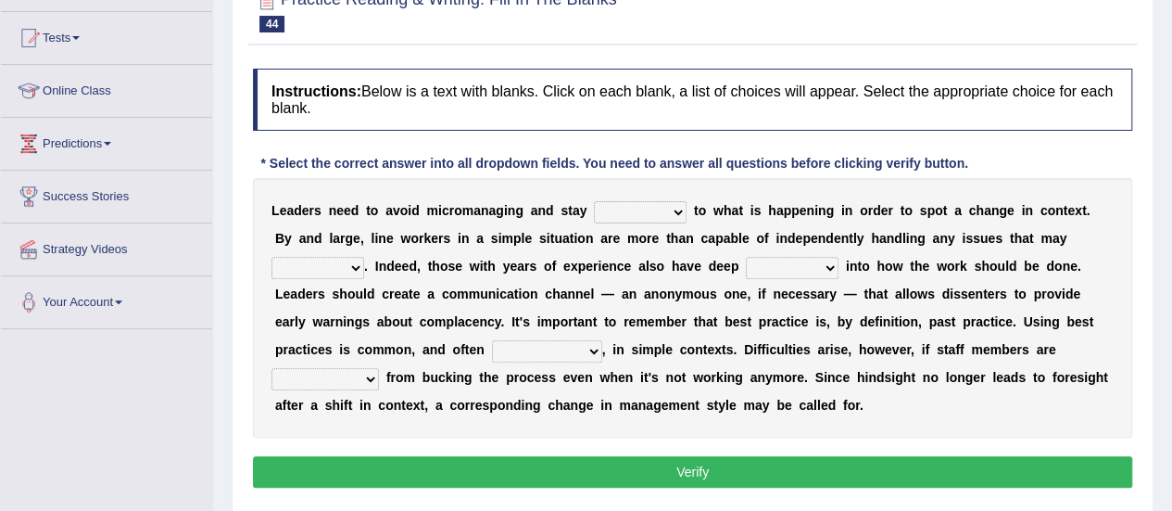
click at [654, 209] on select "complied connected precise concise" at bounding box center [640, 212] width 93 height 22
select select "connected"
click at [594, 201] on select "complied connected precise concise" at bounding box center [640, 212] width 93 height 22
click at [364, 257] on select "apprise rise encounter arise" at bounding box center [318, 268] width 93 height 22
select select "arise"
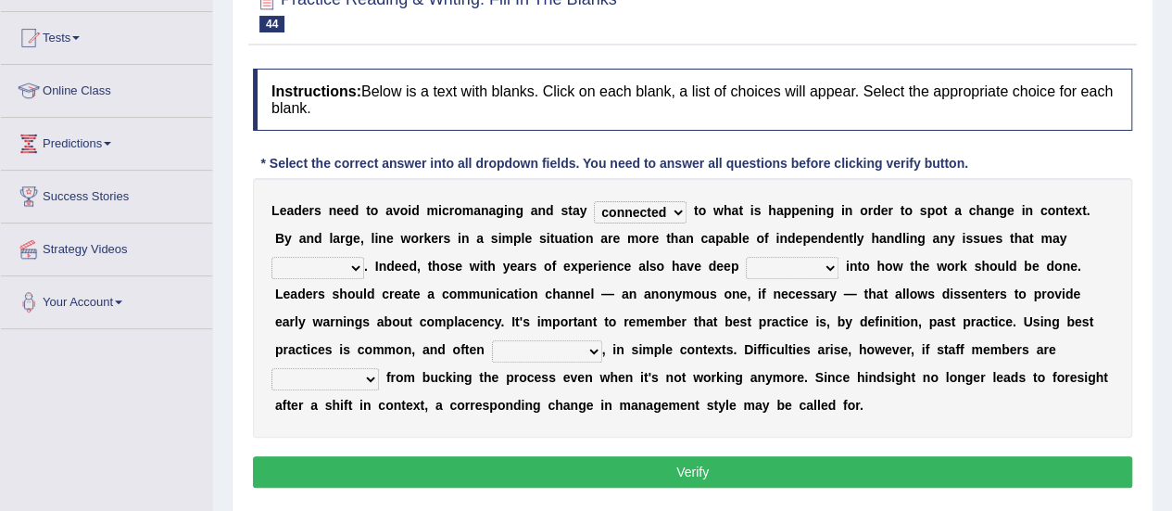
click at [364, 257] on select "apprise rise encounter arise" at bounding box center [318, 268] width 93 height 22
click at [746, 263] on select "incursion insight indignity indication" at bounding box center [792, 268] width 93 height 22
select select "insight"
click at [746, 257] on select "incursion insight indignity indication" at bounding box center [792, 268] width 93 height 22
click at [602, 340] on select "inappropriate apprehensive appropriate forbidden" at bounding box center [547, 351] width 110 height 22
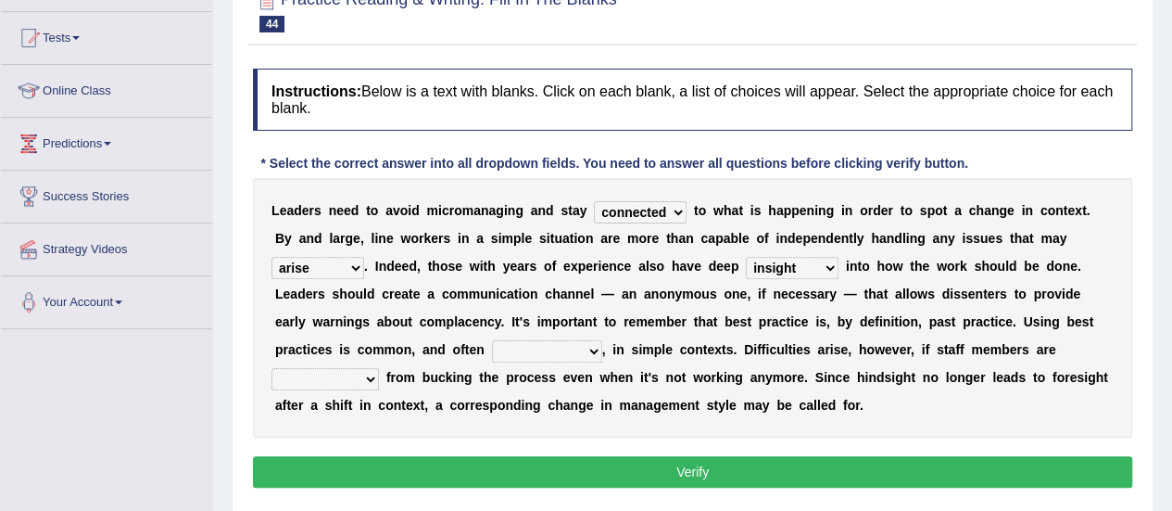
select select "appropriate"
click at [602, 340] on select "inappropriate apprehensive appropriate forbidden" at bounding box center [547, 351] width 110 height 22
click at [379, 368] on select "disarranged disinclined discouraged disintegrated" at bounding box center [325, 379] width 107 height 22
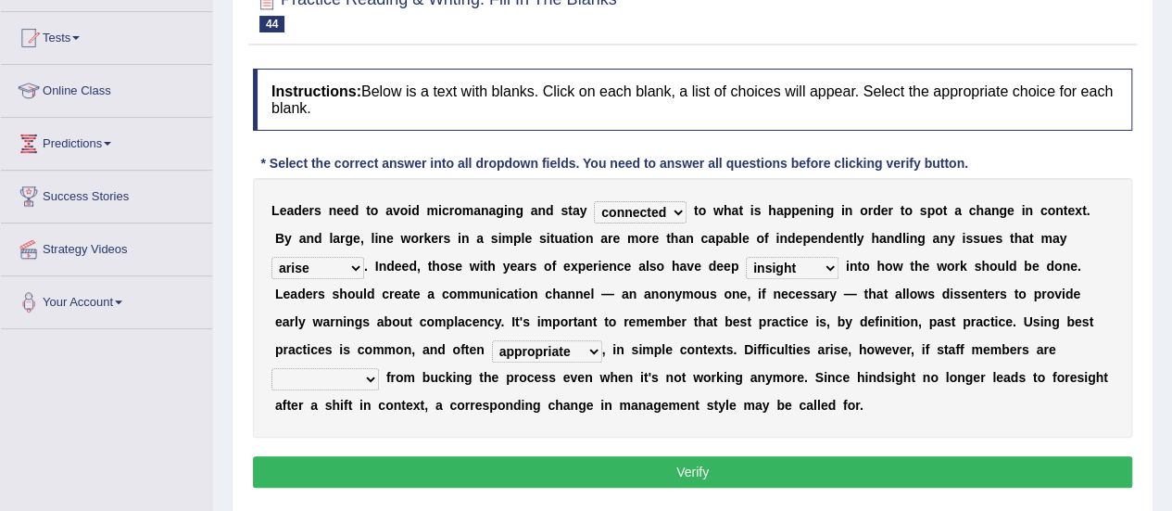
select select "disarranged"
click at [379, 368] on select "disarranged disinclined discouraged disintegrated" at bounding box center [325, 379] width 107 height 22
click at [702, 475] on button "Verify" at bounding box center [692, 472] width 879 height 32
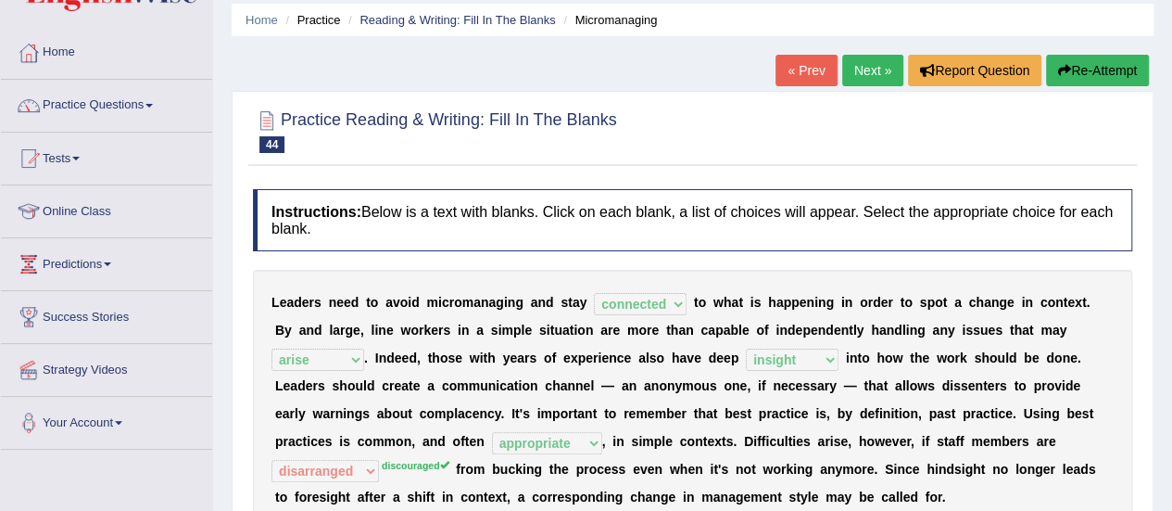
scroll to position [0, 0]
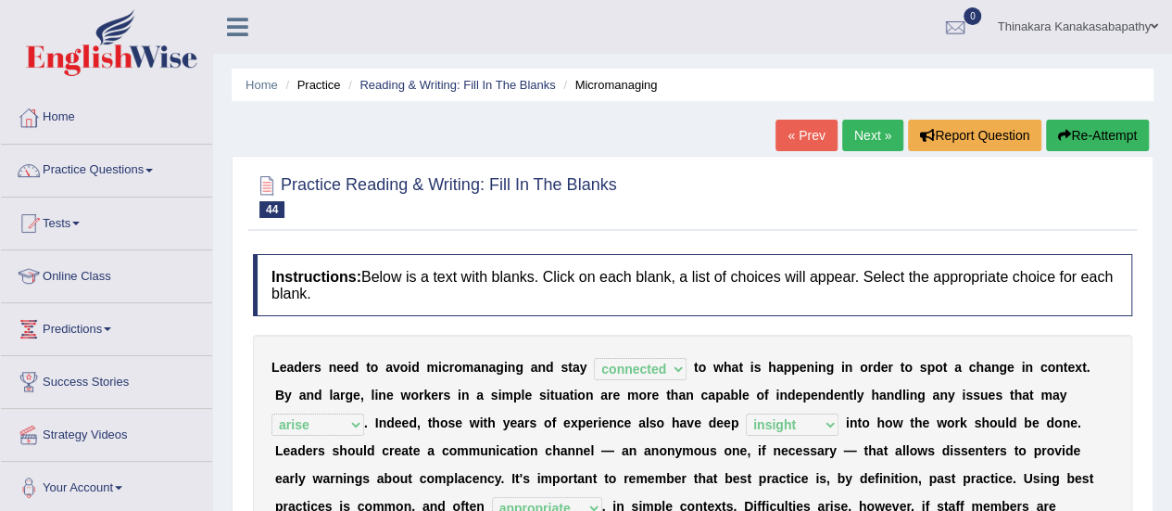
click at [863, 129] on link "Next »" at bounding box center [872, 136] width 61 height 32
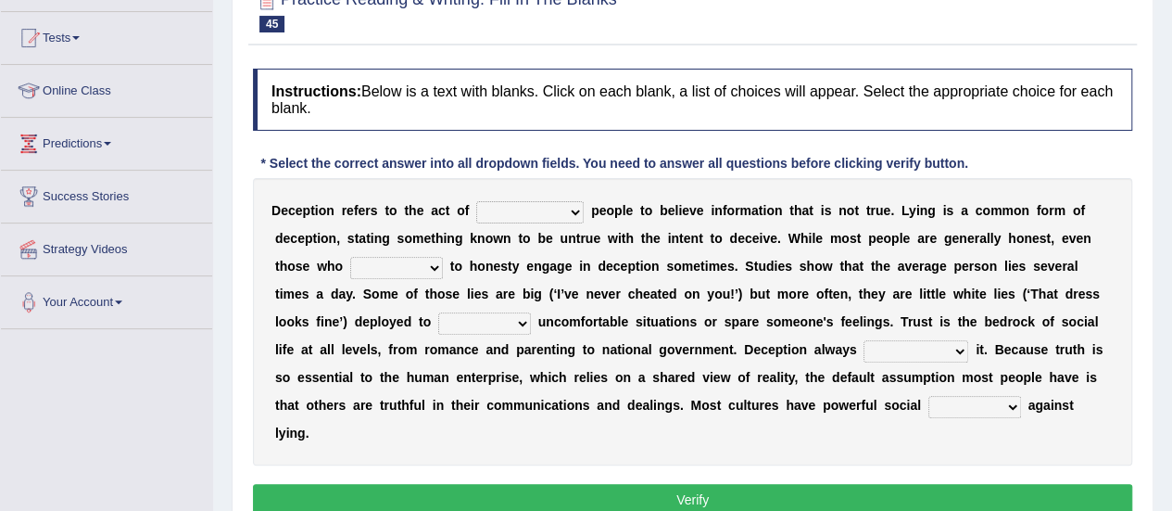
scroll to position [209, 0]
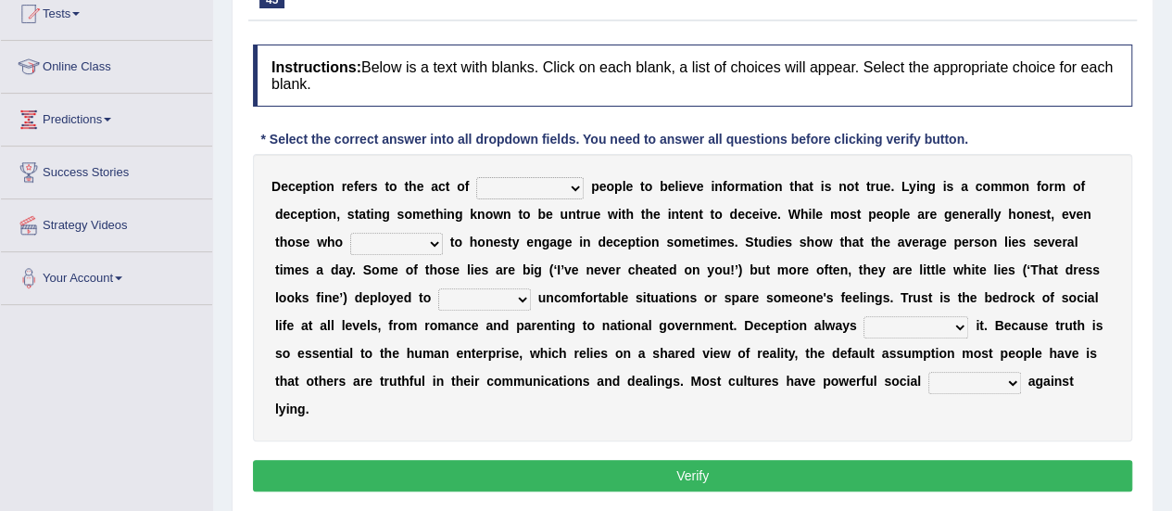
click at [550, 189] on select "discouraging forbidding detecting encouraging" at bounding box center [529, 188] width 107 height 22
click at [550, 188] on select "discouraging forbidding detecting encouraging" at bounding box center [529, 188] width 107 height 22
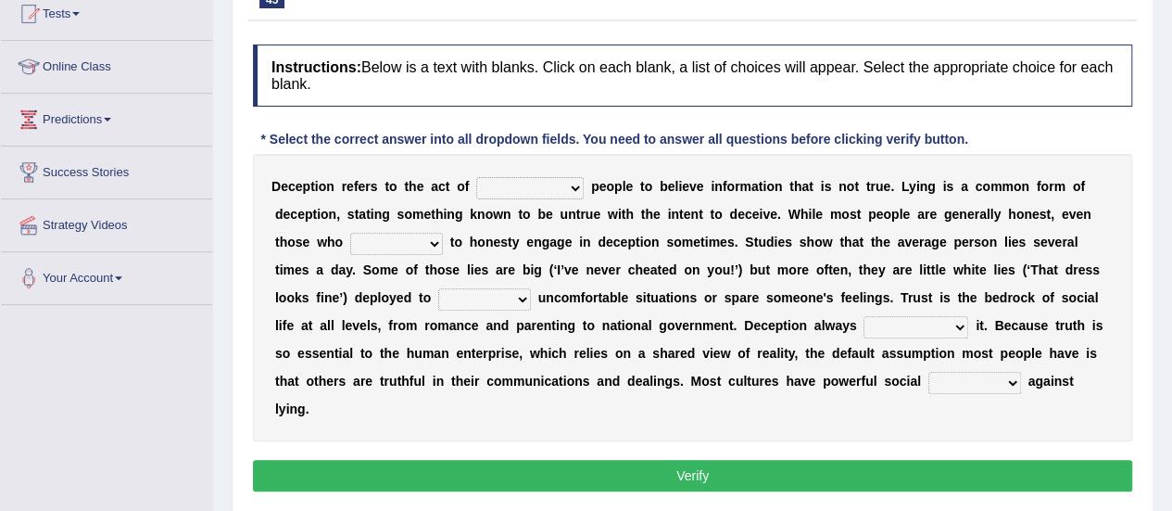
click at [550, 190] on select "discouraging forbidding detecting encouraging" at bounding box center [529, 188] width 107 height 22
drag, startPoint x: 560, startPoint y: 184, endPoint x: 528, endPoint y: 282, distance: 102.3
click at [528, 283] on div "D e c e p t i o n r e f e r s t o t h e a c t o f discouraging forbidding detec…" at bounding box center [692, 297] width 879 height 287
click at [476, 177] on select "discouraging forbidding detecting encouraging" at bounding box center [529, 188] width 107 height 22
click at [528, 282] on div "D e c e p t i o n r e f e r s t o t h e a c t o f discouraging forbidding detec…" at bounding box center [692, 297] width 879 height 287
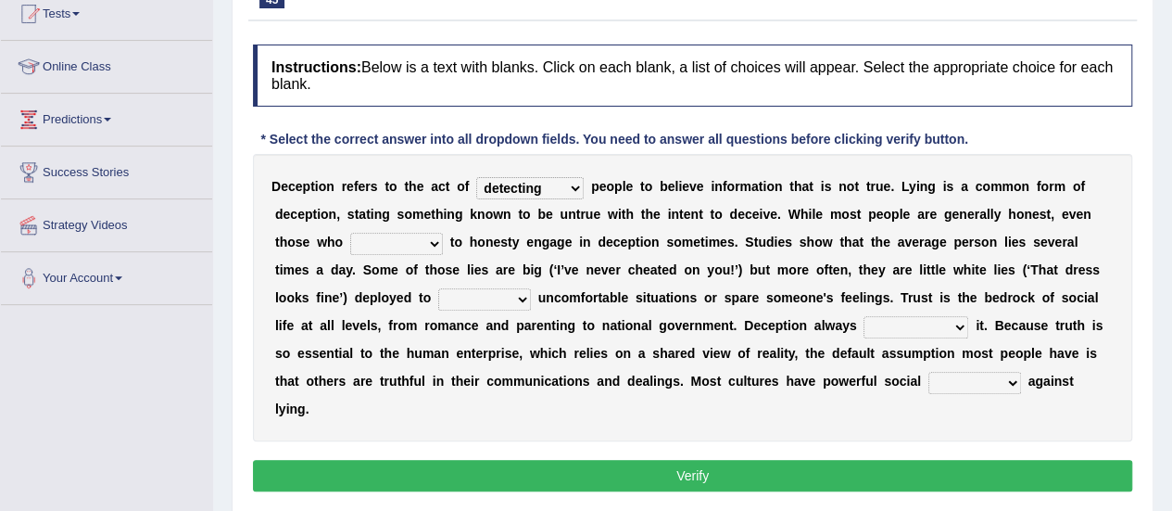
click at [534, 186] on select "discouraging forbidding detecting encouraging" at bounding box center [529, 188] width 107 height 22
click at [476, 177] on select "discouraging forbidding detecting encouraging" at bounding box center [529, 188] width 107 height 22
click at [502, 177] on select "discouraging forbidding detecting encouraging" at bounding box center [529, 188] width 107 height 22
select select "discouraging"
click at [476, 177] on select "discouraging forbidding detecting encouraging" at bounding box center [529, 188] width 107 height 22
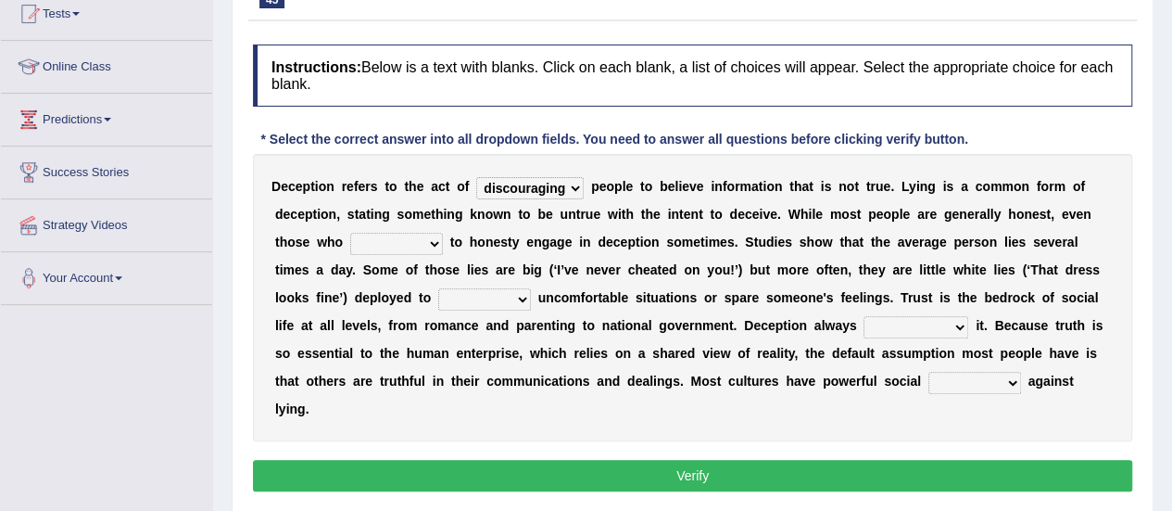
click at [350, 240] on select "describe prescribe inscribe subscribe" at bounding box center [396, 244] width 93 height 22
select select "describe"
click at [350, 233] on select "describe prescribe inscribe subscribe" at bounding box center [396, 244] width 93 height 22
click at [438, 303] on select "contest illuminate disguise avoid" at bounding box center [484, 299] width 93 height 22
select select "illuminate"
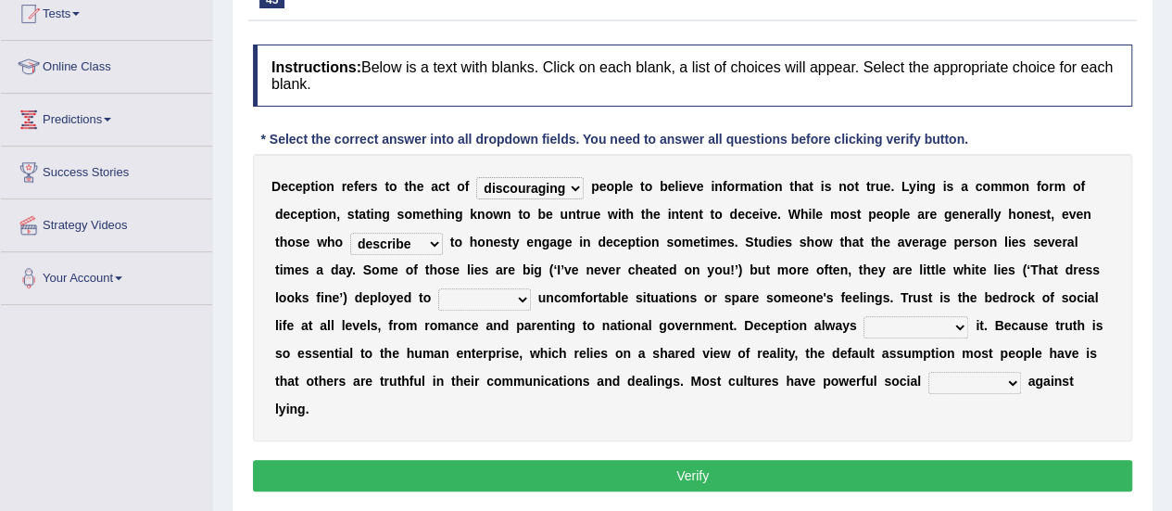
click at [438, 288] on select "contest illuminate disguise avoid" at bounding box center [484, 299] width 93 height 22
click at [864, 325] on select "undermines underscores undertakes underwrites" at bounding box center [916, 327] width 105 height 22
select select "undermines"
click at [864, 316] on select "undermines underscores undertakes underwrites" at bounding box center [916, 327] width 105 height 22
click at [929, 383] on select "ejections sanctions fractions inductions" at bounding box center [975, 383] width 93 height 22
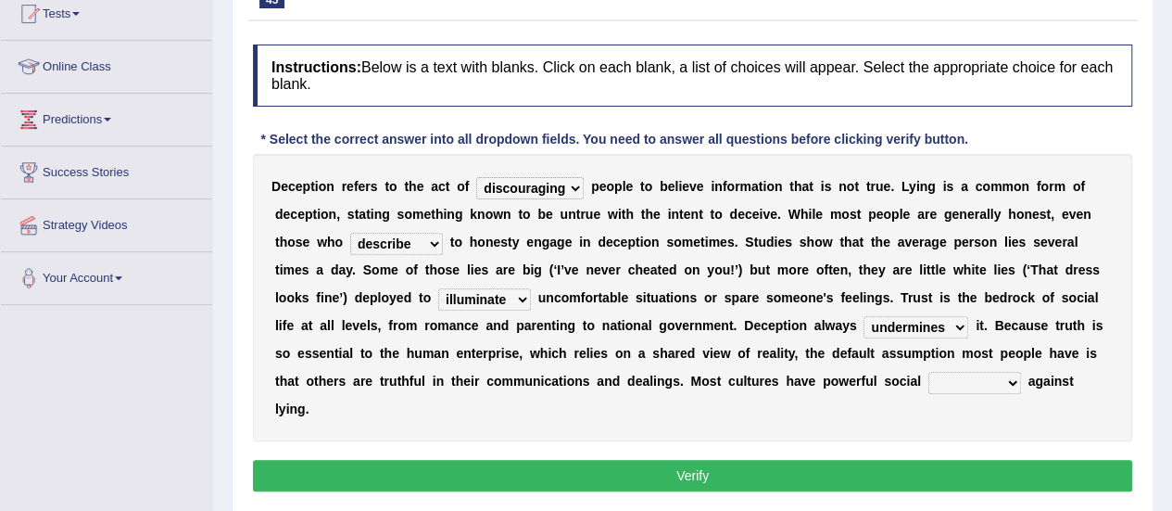
select select "inductions"
click at [929, 372] on select "ejections sanctions fractions inductions" at bounding box center [975, 383] width 93 height 22
click at [929, 382] on select "ejections sanctions fractions inductions" at bounding box center [975, 383] width 93 height 22
click at [929, 372] on select "ejections sanctions fractions inductions" at bounding box center [975, 383] width 93 height 22
click at [680, 460] on button "Verify" at bounding box center [692, 476] width 879 height 32
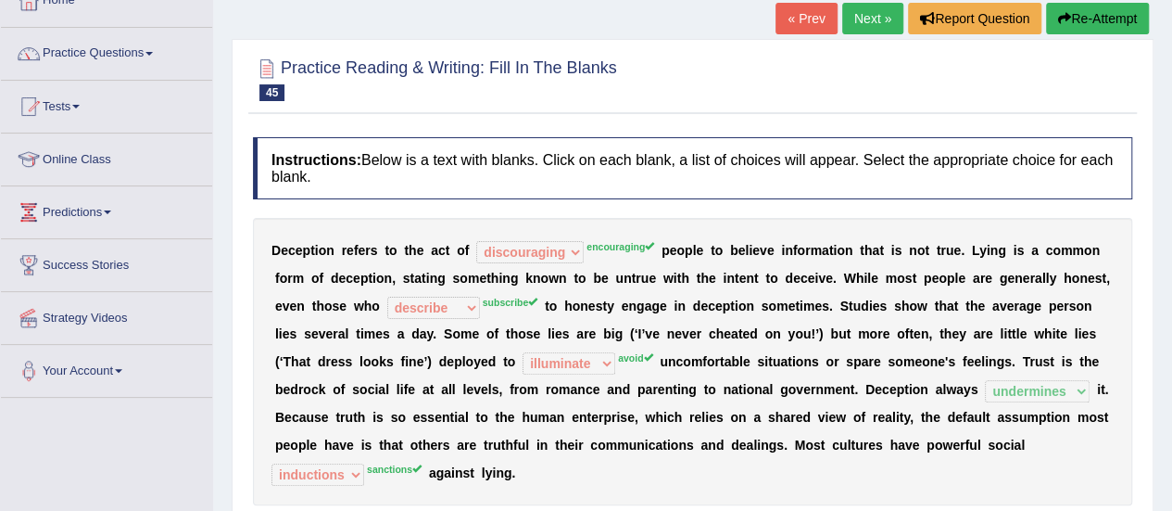
scroll to position [0, 0]
